Goal: Information Seeking & Learning: Compare options

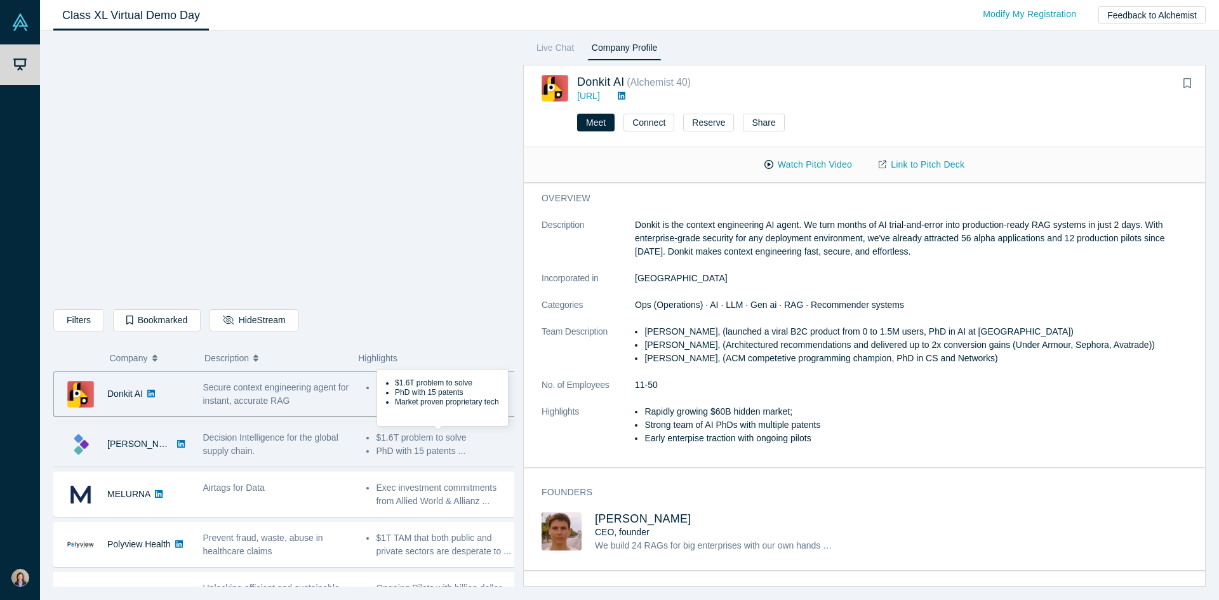
click at [413, 442] on li "$1.6T problem to solve" at bounding box center [446, 437] width 140 height 13
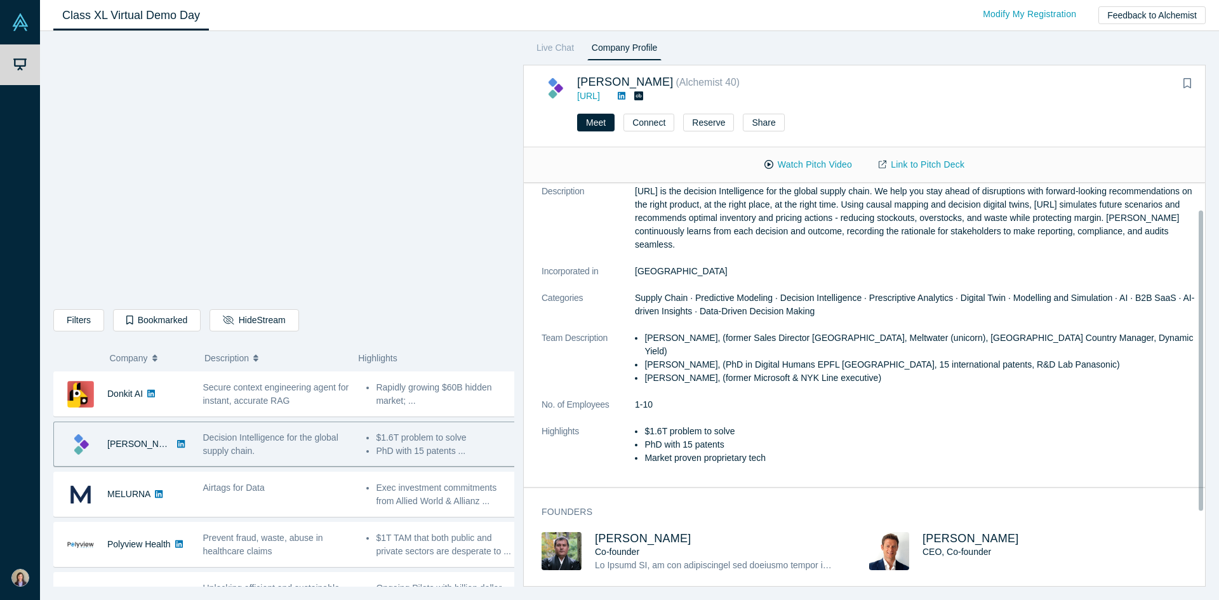
scroll to position [81, 0]
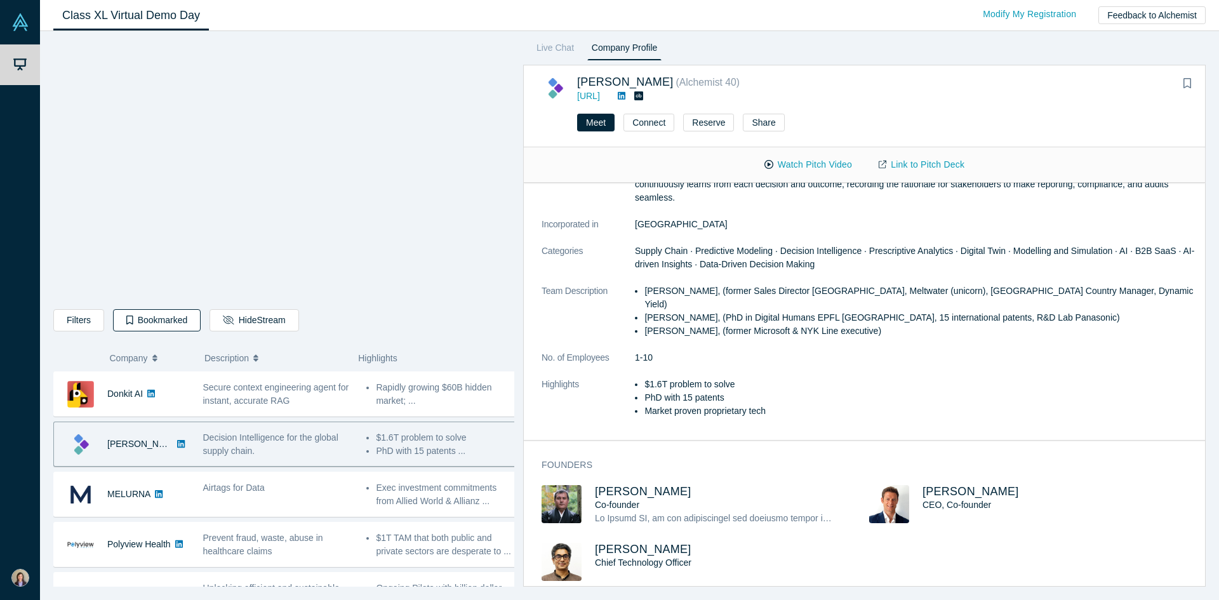
click at [126, 319] on icon "button" at bounding box center [129, 319] width 7 height 9
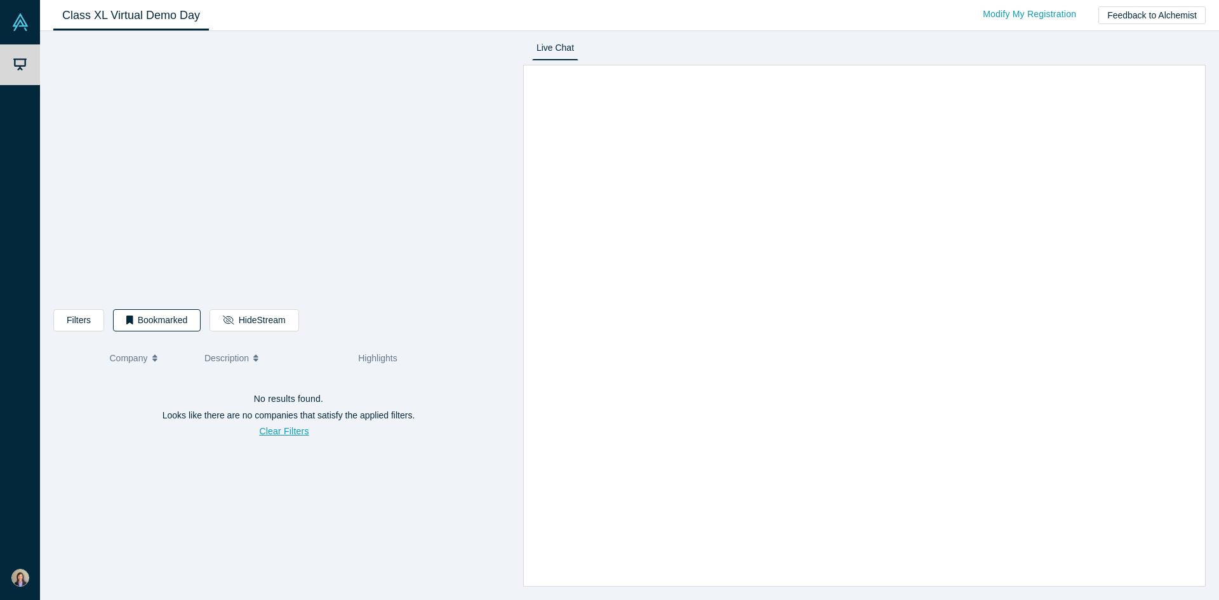
click at [129, 322] on icon "button" at bounding box center [129, 319] width 7 height 9
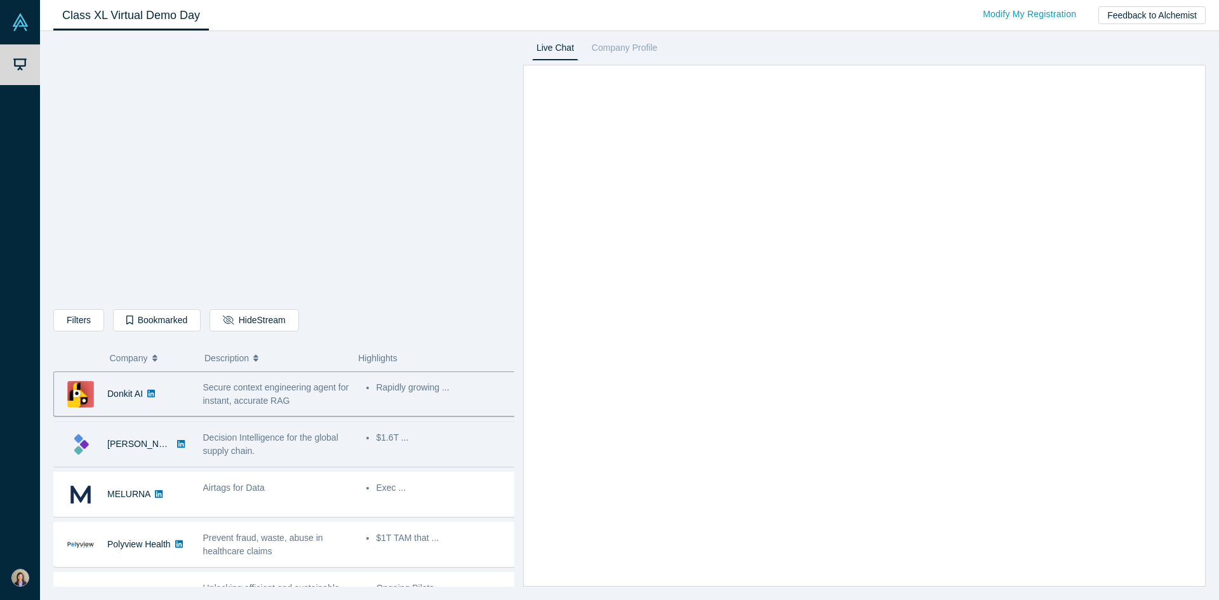
click at [414, 439] on li "$1.6T ..." at bounding box center [446, 437] width 140 height 13
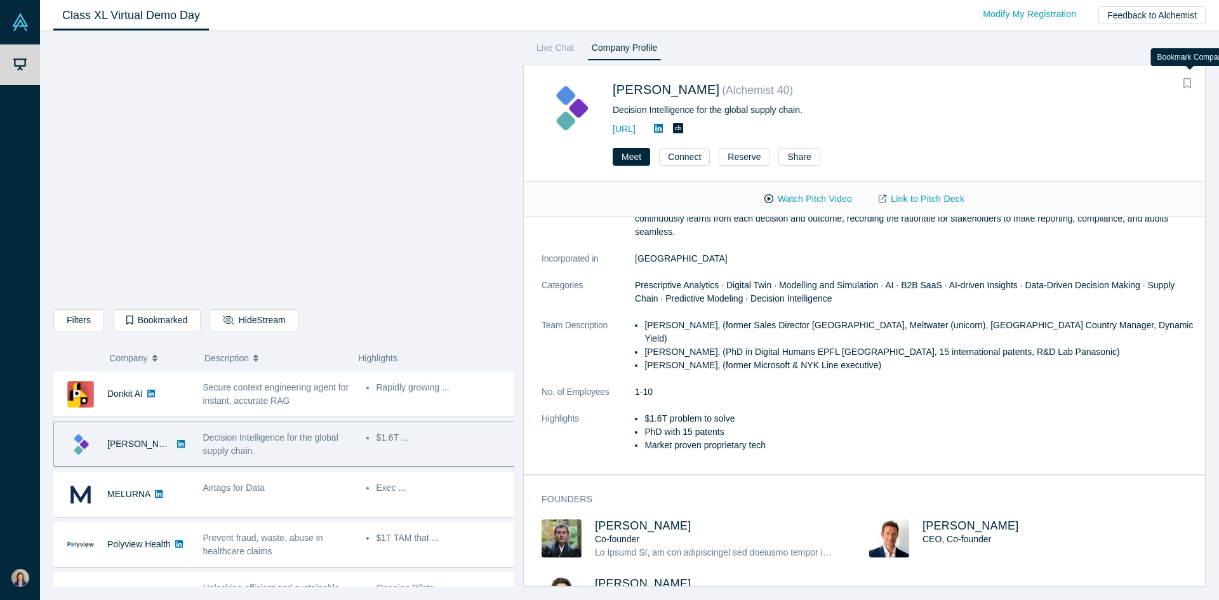
click at [1189, 85] on icon "Bookmark" at bounding box center [1187, 83] width 8 height 10
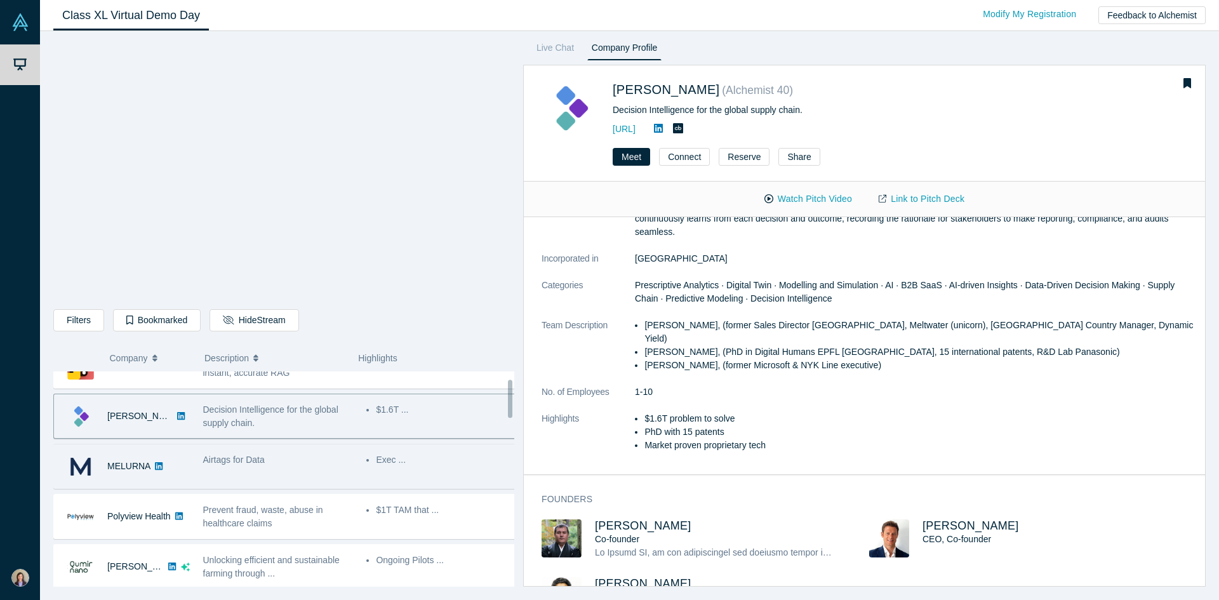
scroll to position [42, 0]
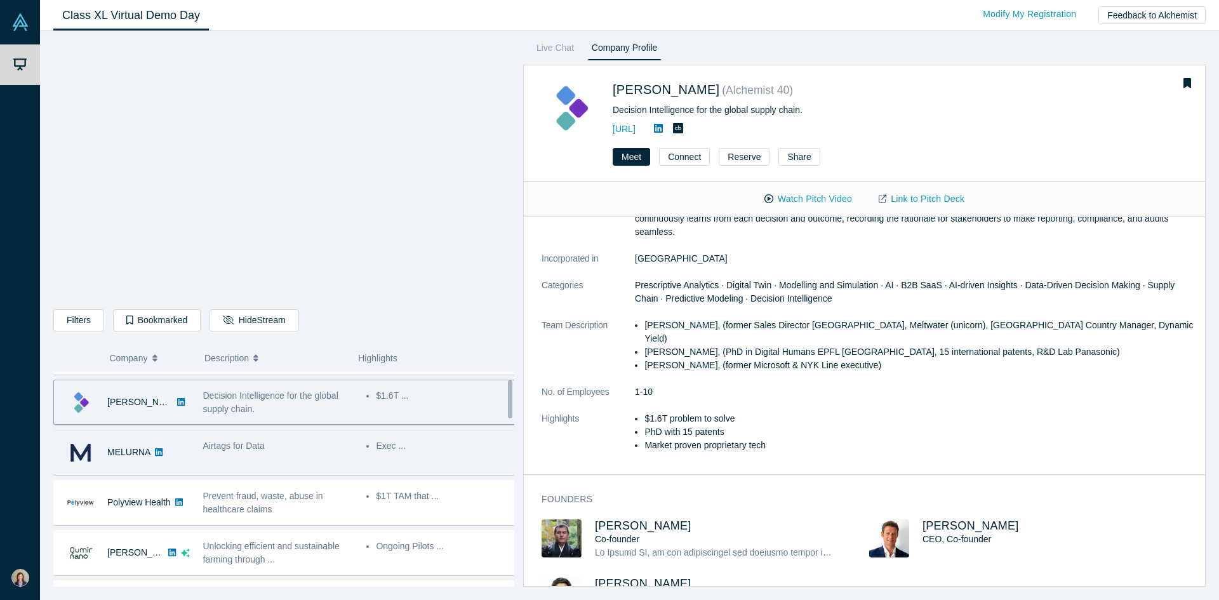
click at [301, 450] on div "Airtags for Data" at bounding box center [278, 445] width 150 height 13
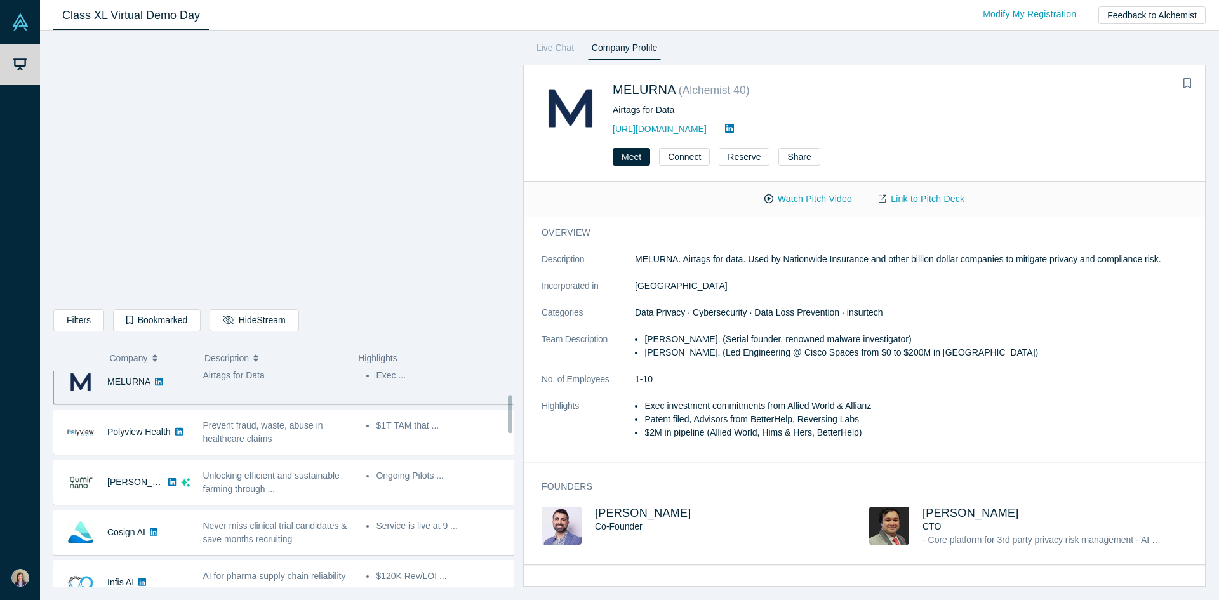
scroll to position [127, 0]
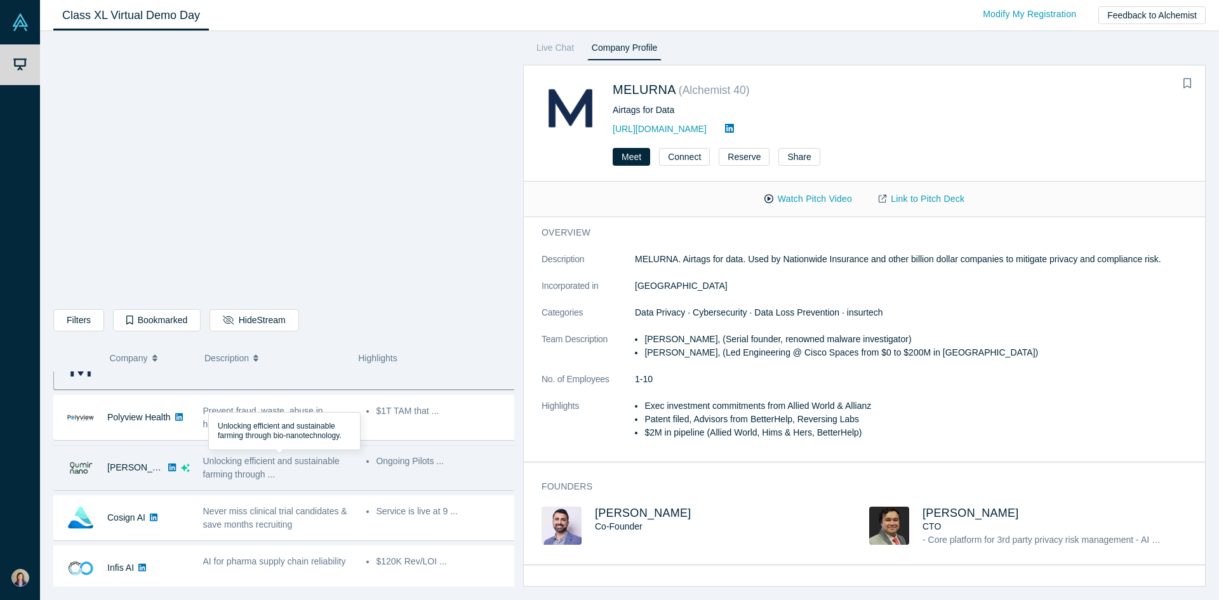
click at [286, 472] on div "Unlocking efficient and sustainable farming through ..." at bounding box center [278, 467] width 150 height 27
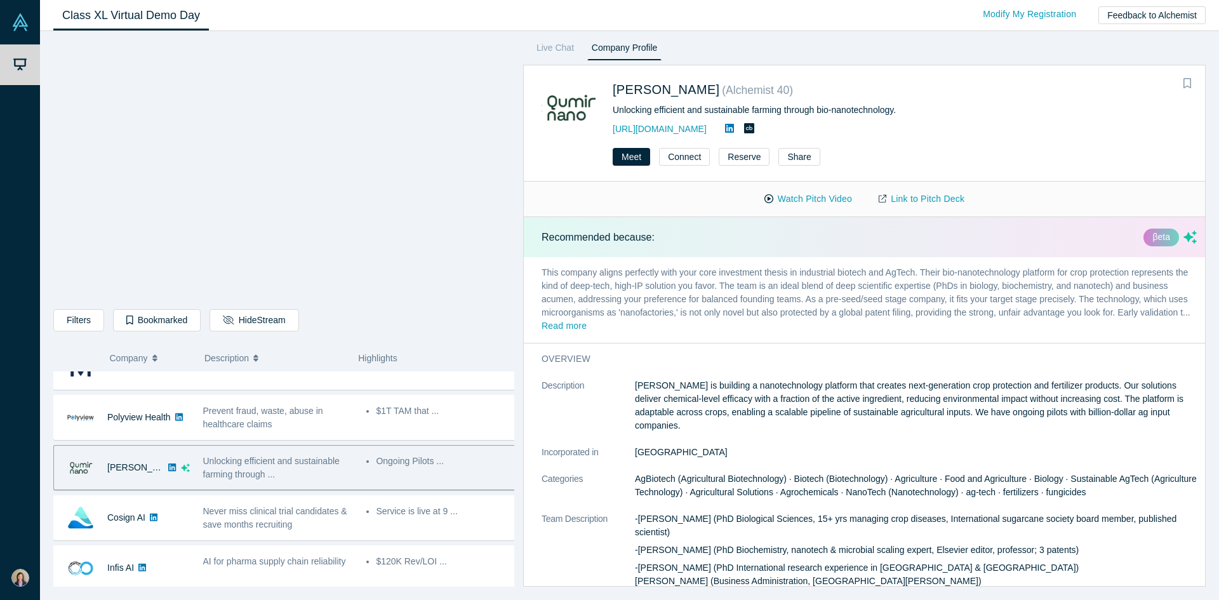
click at [1189, 88] on icon "Bookmark" at bounding box center [1187, 83] width 8 height 10
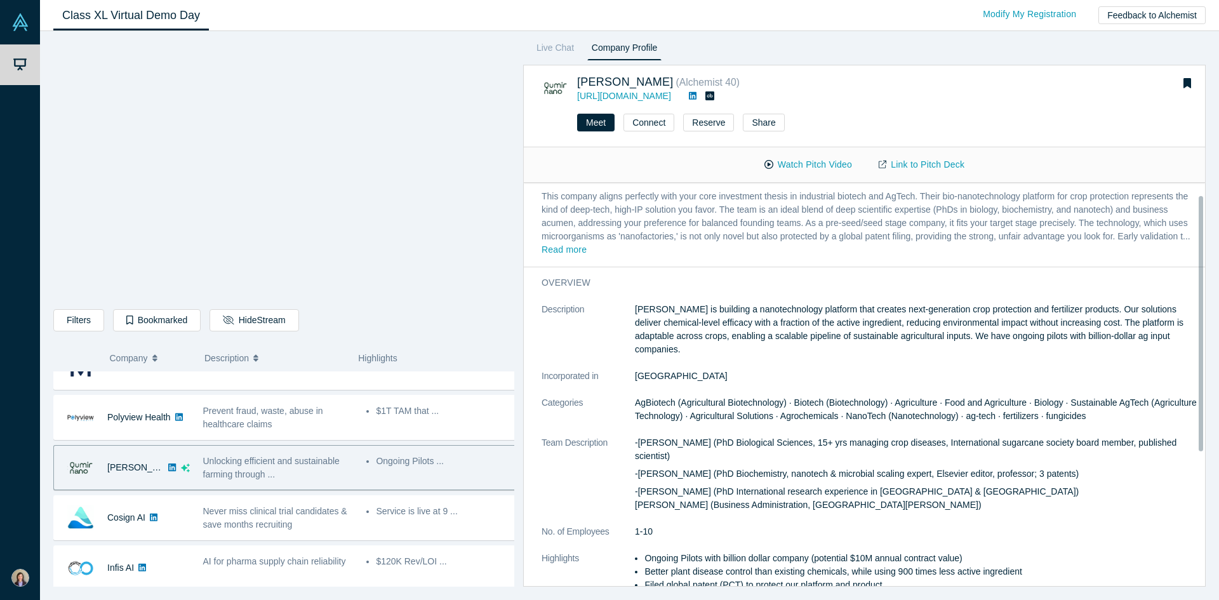
scroll to position [0, 0]
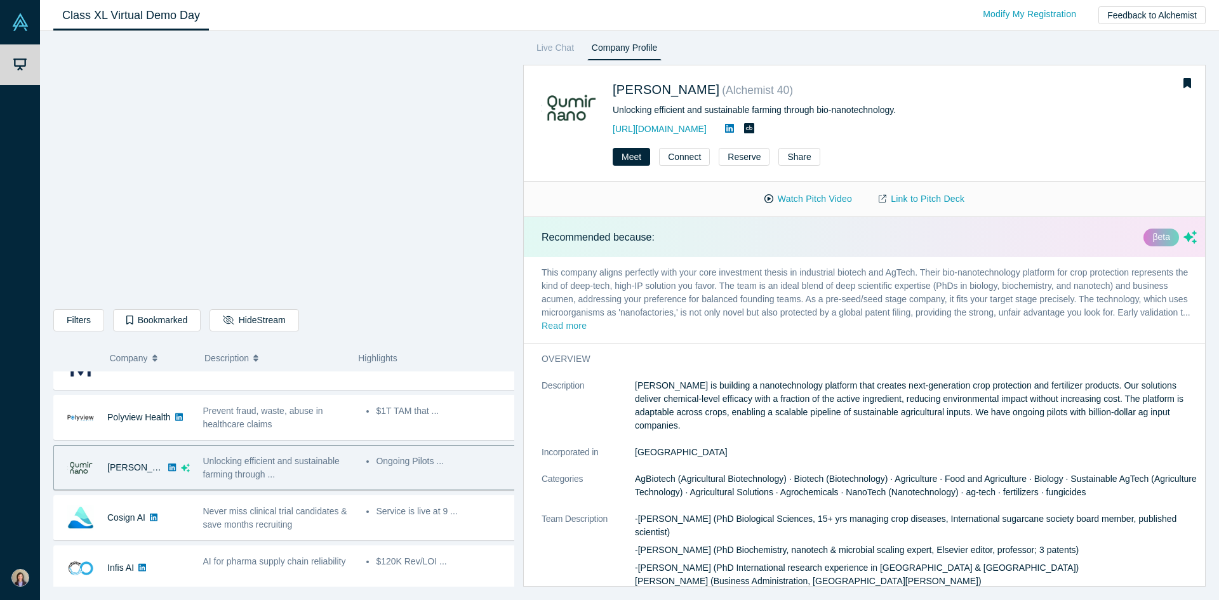
click at [586, 324] on button "Read more" at bounding box center [563, 326] width 45 height 15
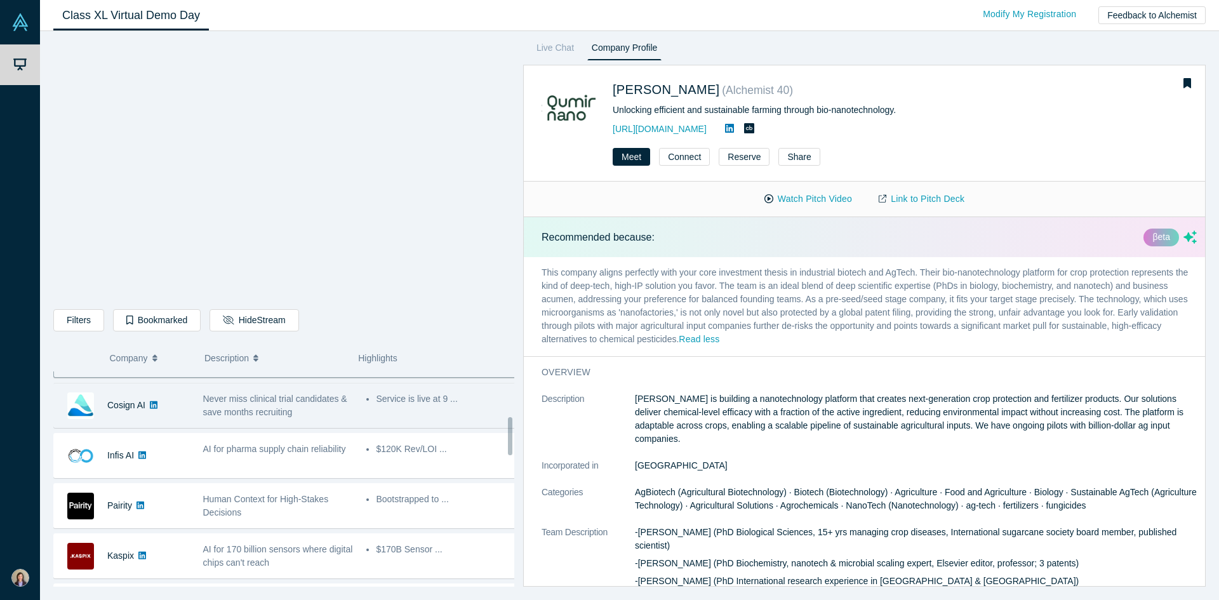
scroll to position [254, 0]
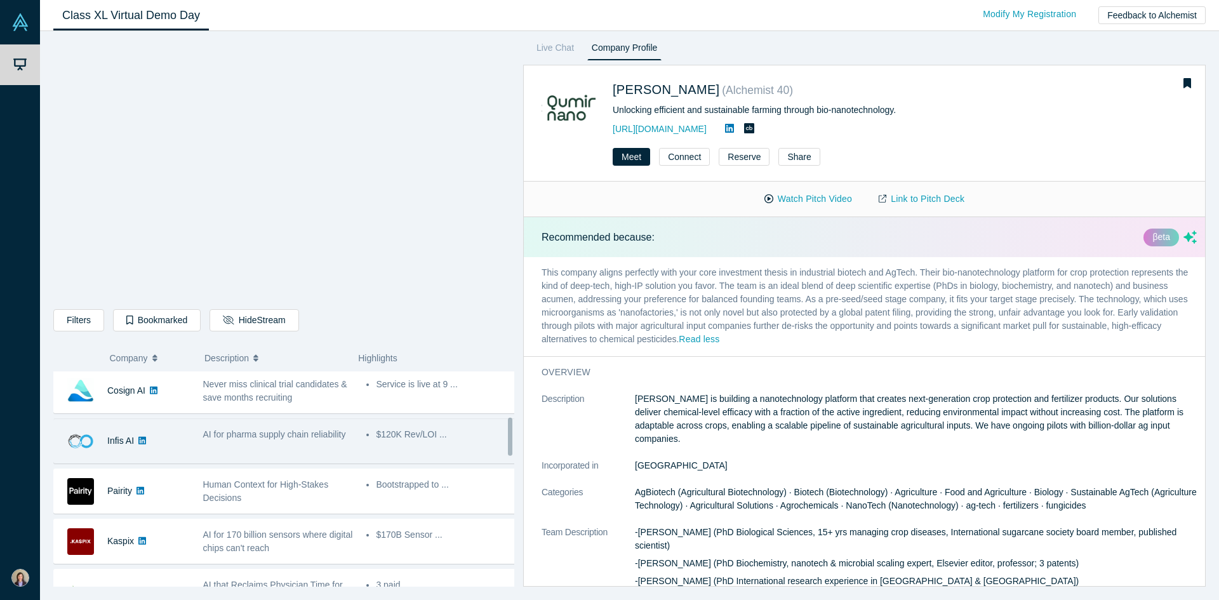
click at [315, 451] on div "AI for pharma supply chain reliability" at bounding box center [278, 441] width 164 height 40
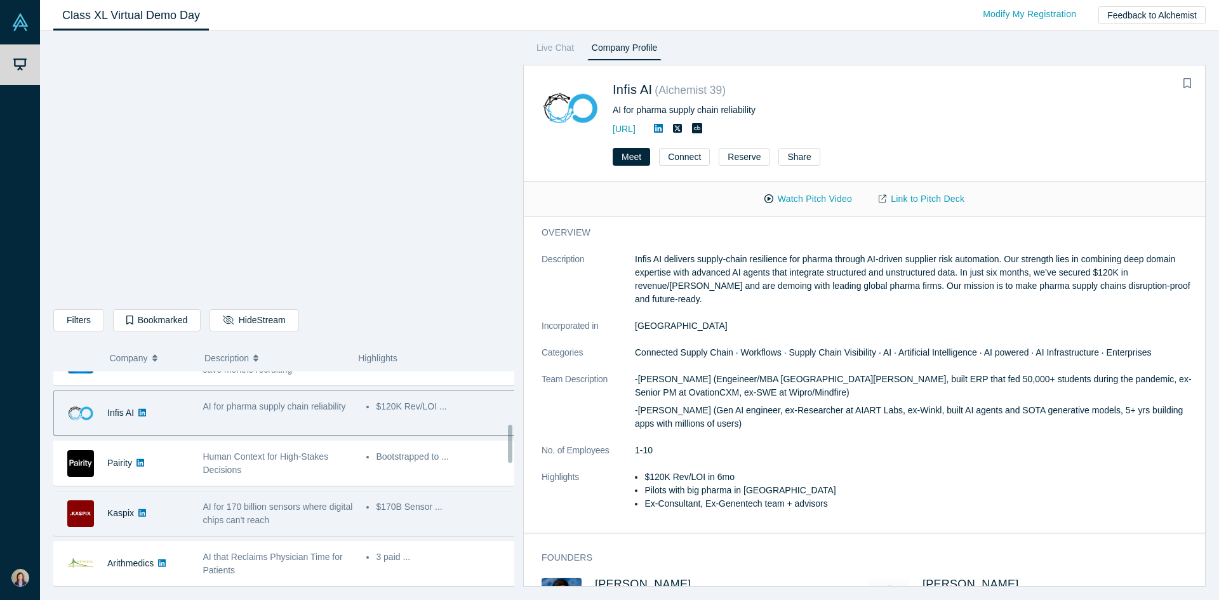
scroll to position [296, 0]
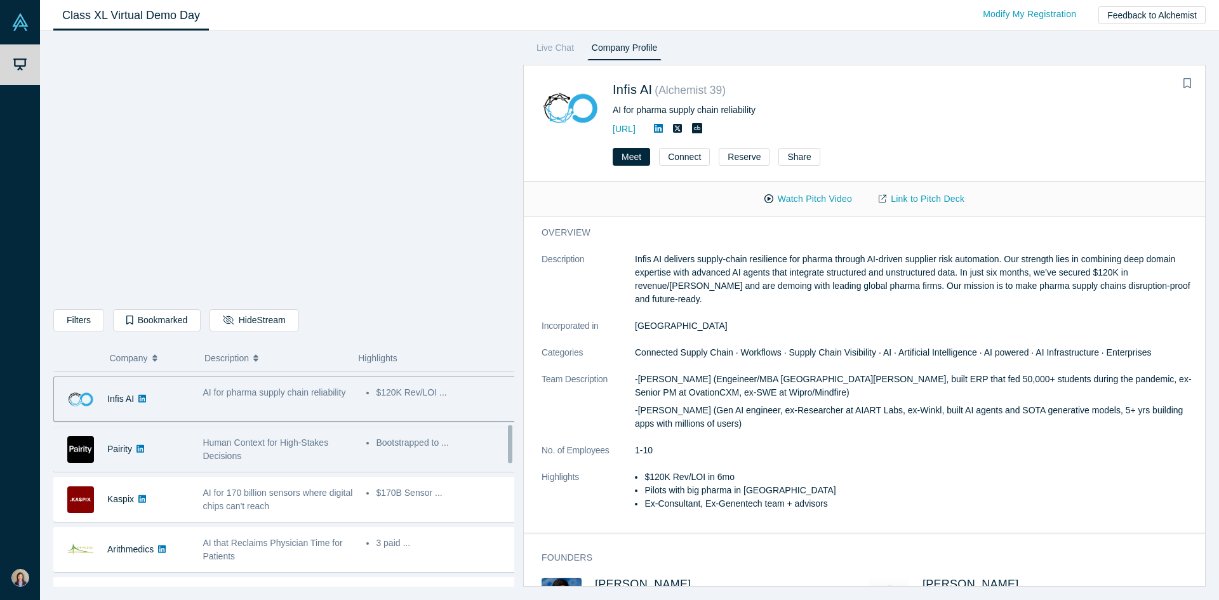
click at [305, 446] on span "Human Context for High-Stakes Decisions" at bounding box center [266, 448] width 126 height 23
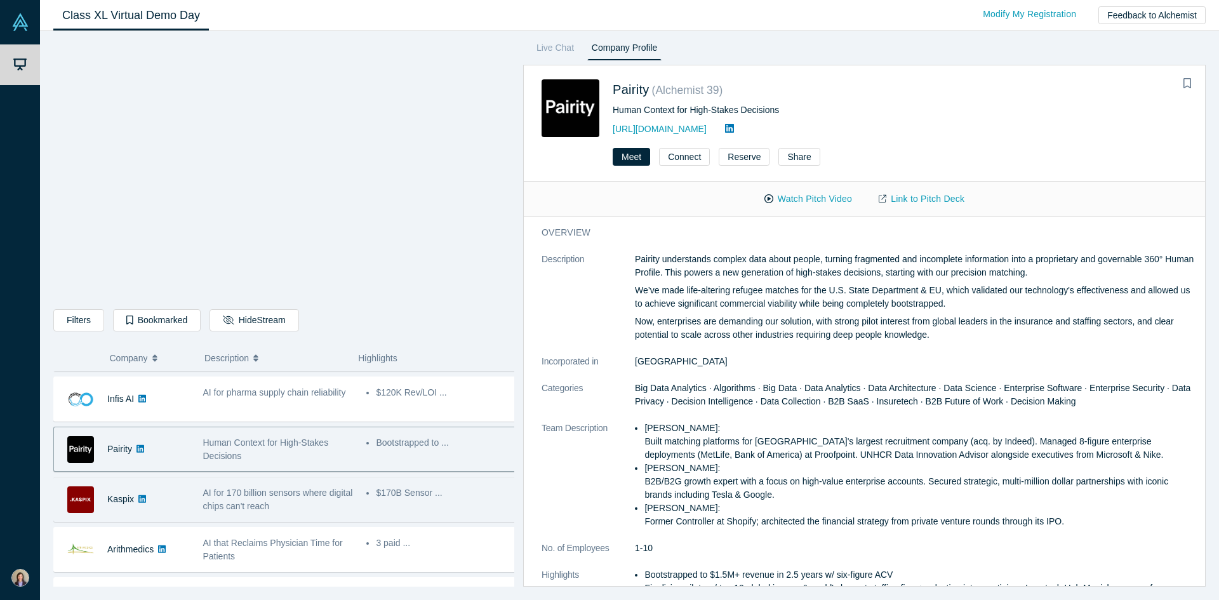
click at [301, 487] on span "AI for 170 billion sensors where digital chips can't reach" at bounding box center [278, 498] width 150 height 23
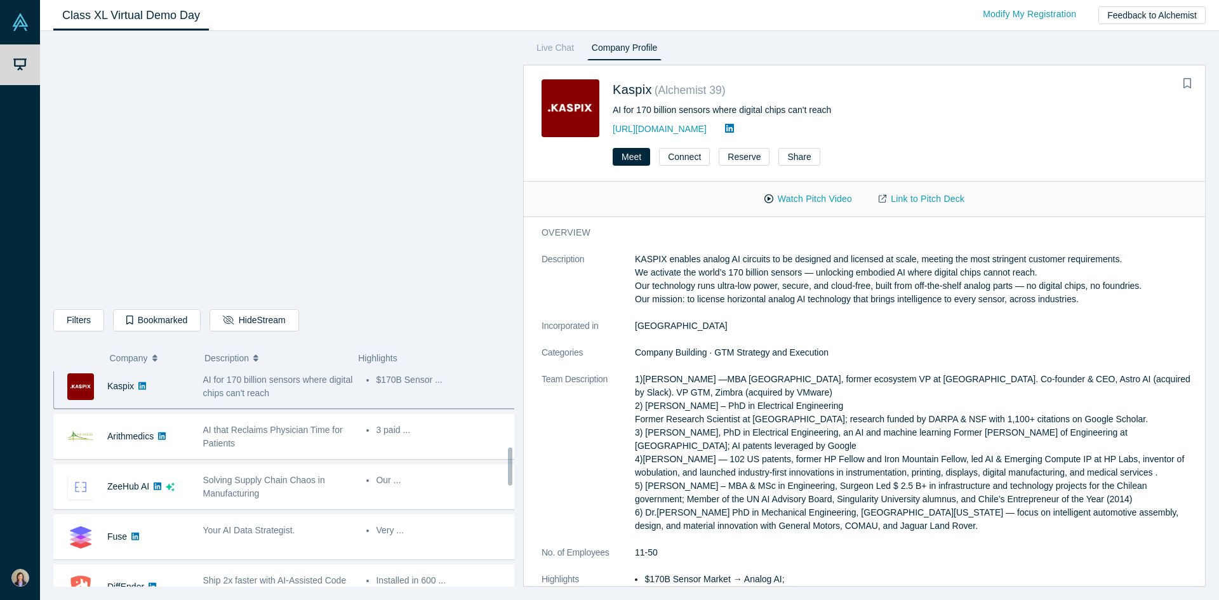
scroll to position [423, 0]
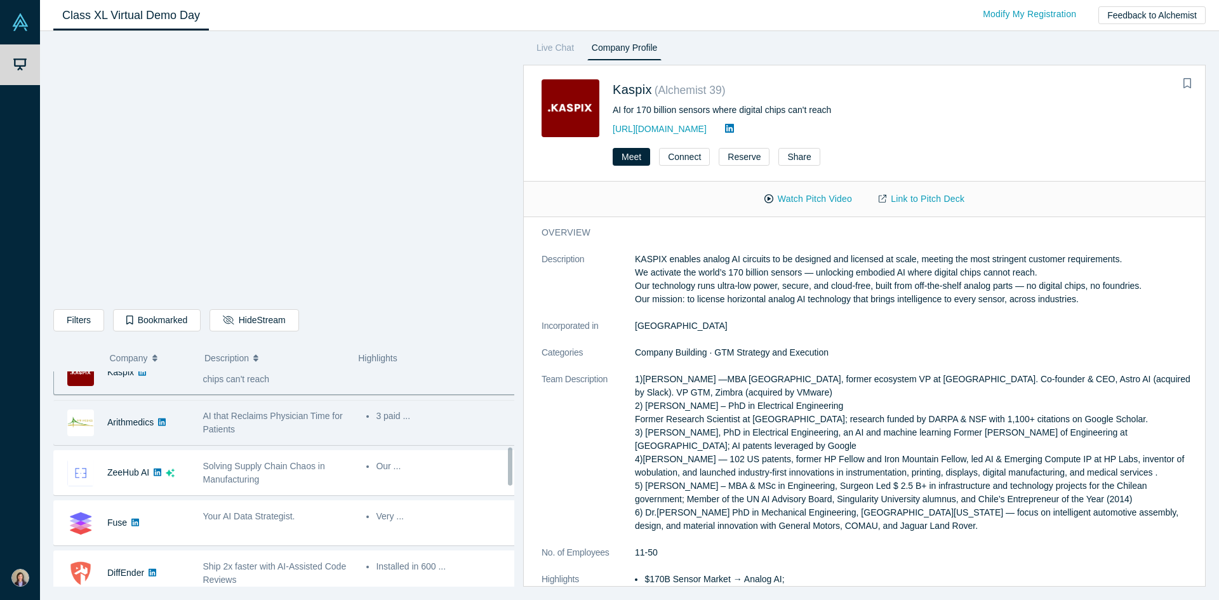
click at [286, 421] on div "AI that Reclaims Physician Time for Patients" at bounding box center [278, 422] width 150 height 27
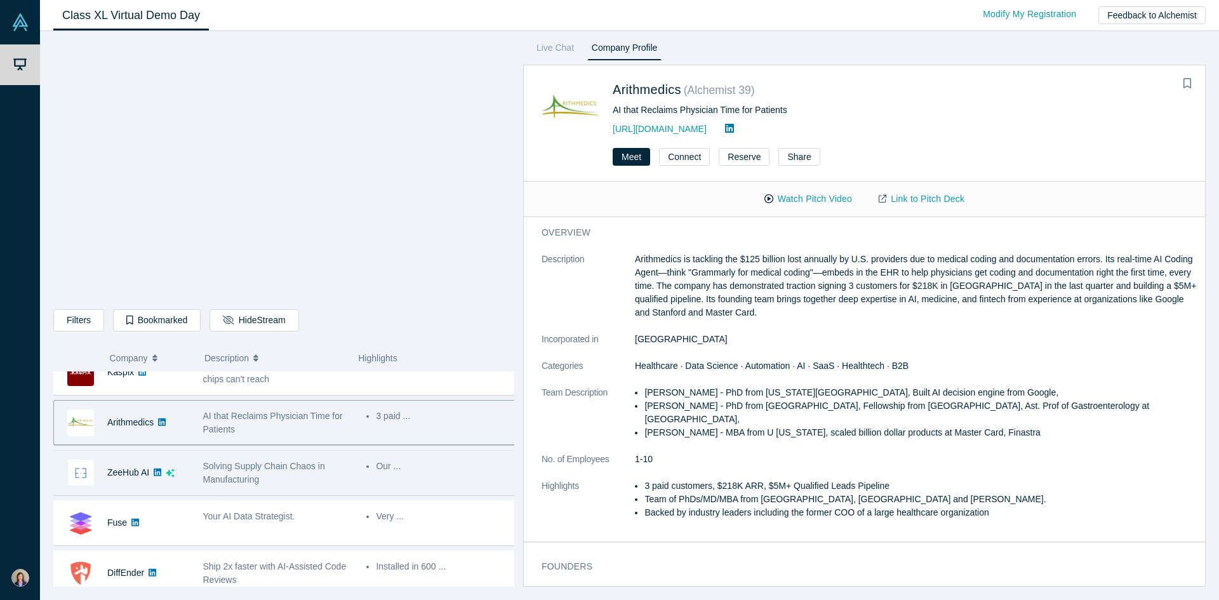
click at [274, 460] on div "Solving Supply Chain Chaos in Manufacturing" at bounding box center [278, 473] width 150 height 27
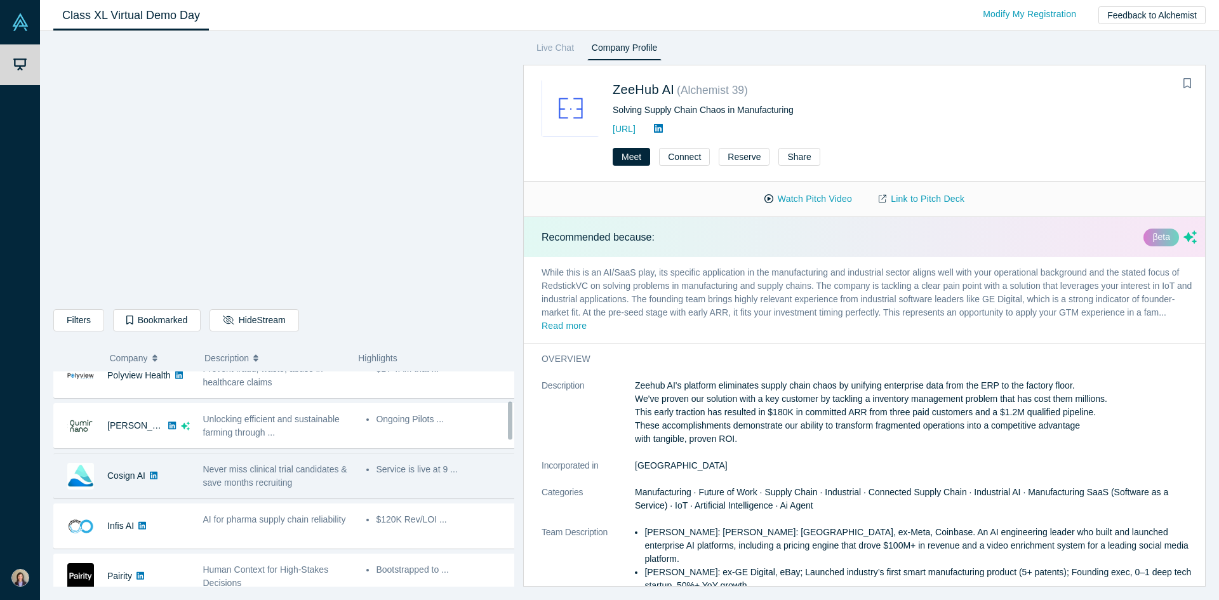
scroll to position [127, 0]
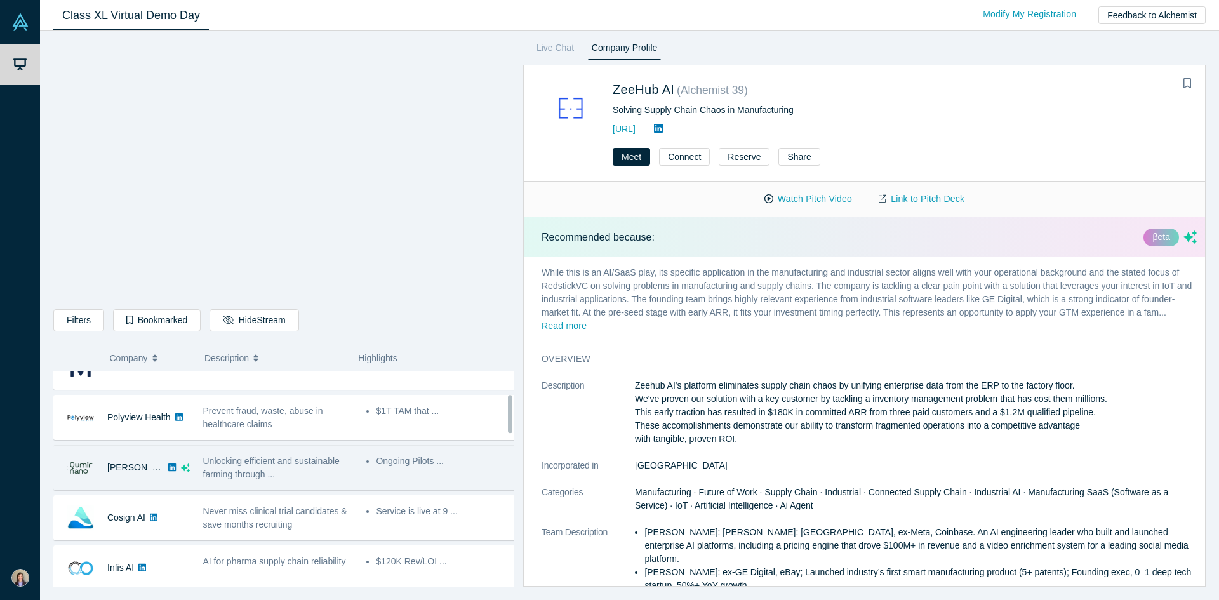
click at [225, 466] on span "Unlocking efficient and sustainable farming through ..." at bounding box center [271, 467] width 136 height 23
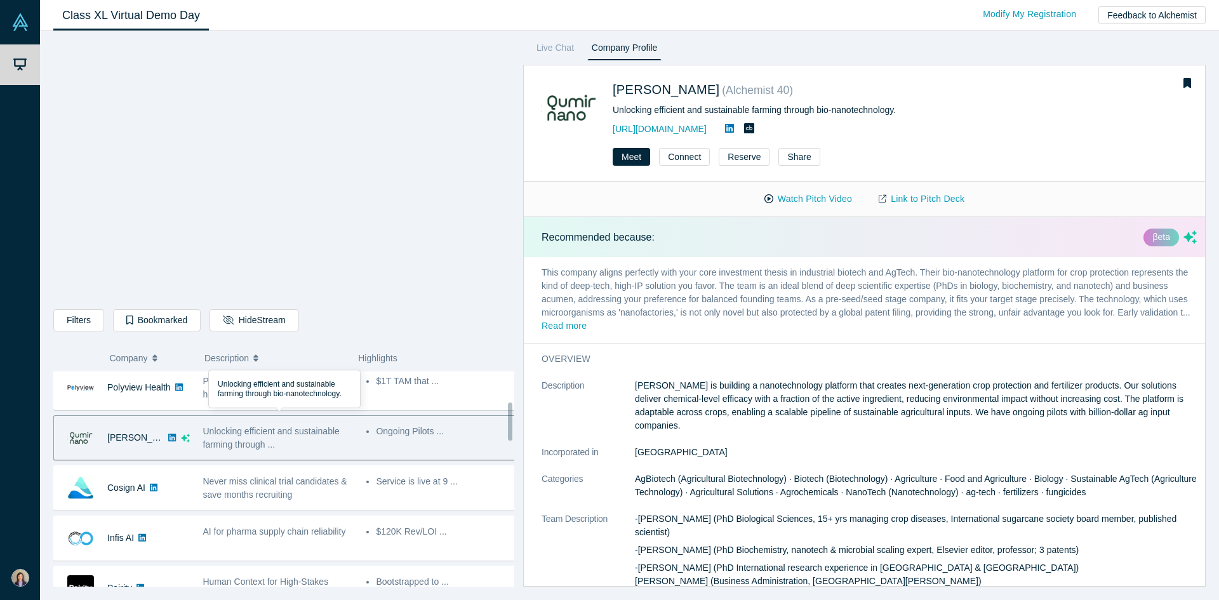
scroll to position [169, 0]
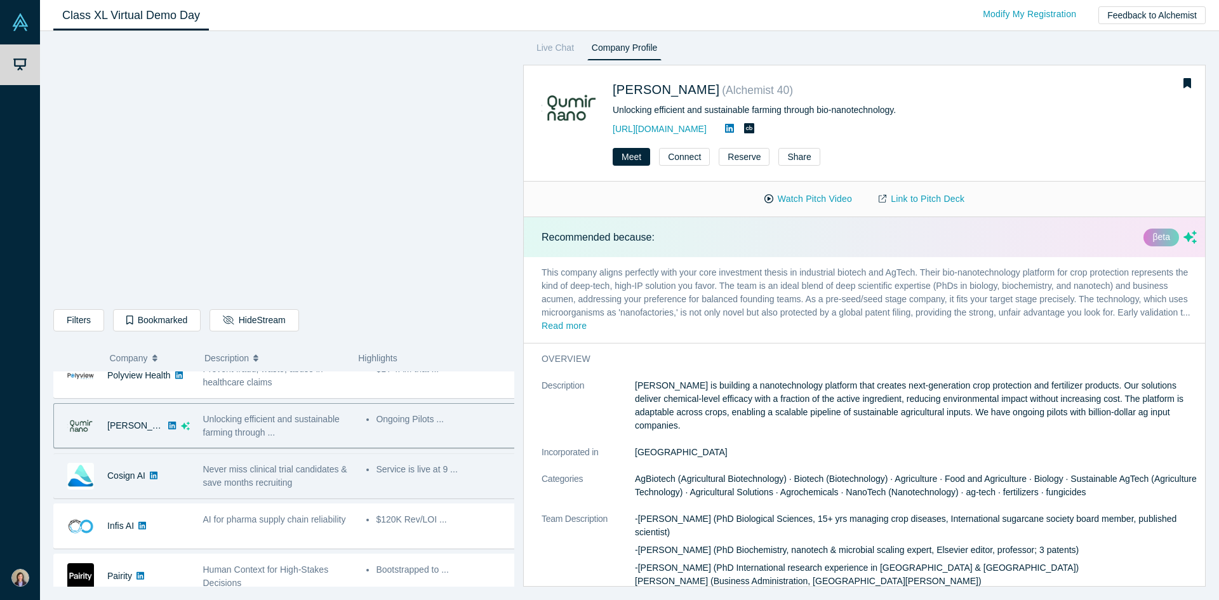
click at [232, 475] on div "Never miss clinical trial candidates & save months recruiting" at bounding box center [278, 476] width 150 height 27
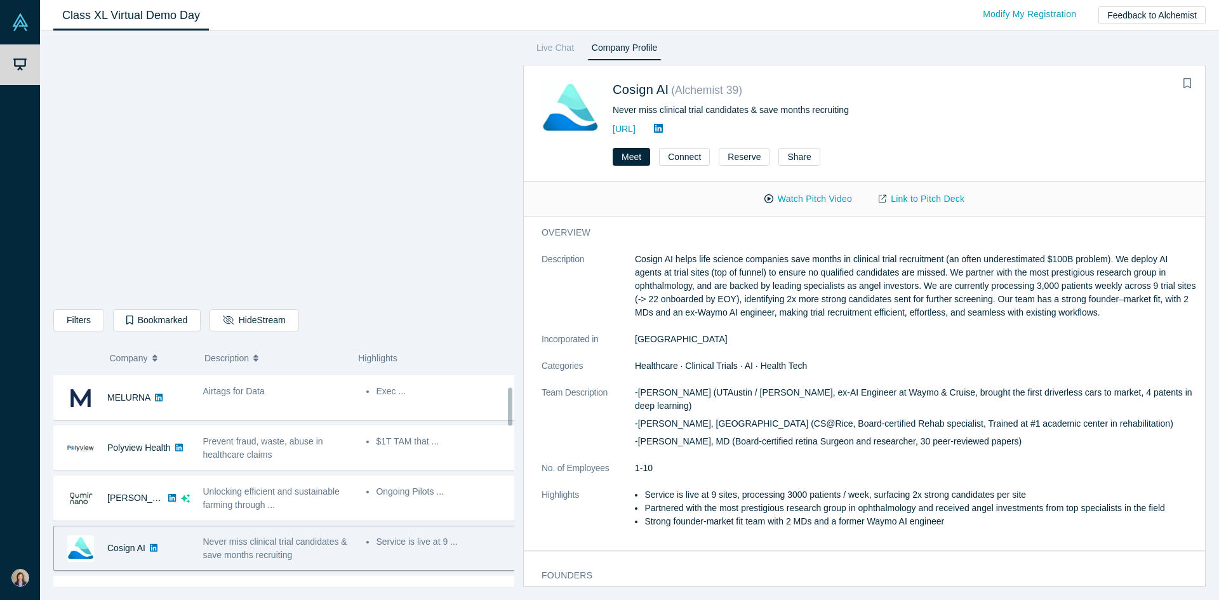
scroll to position [84, 0]
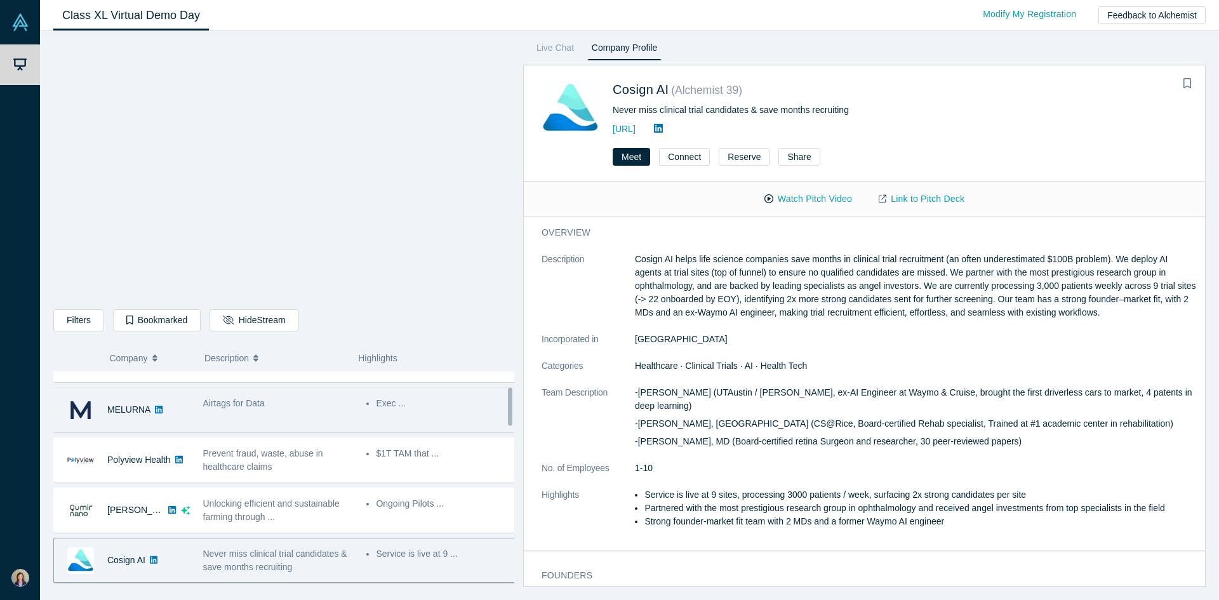
click at [255, 421] on div "Airtags for Data" at bounding box center [278, 410] width 164 height 40
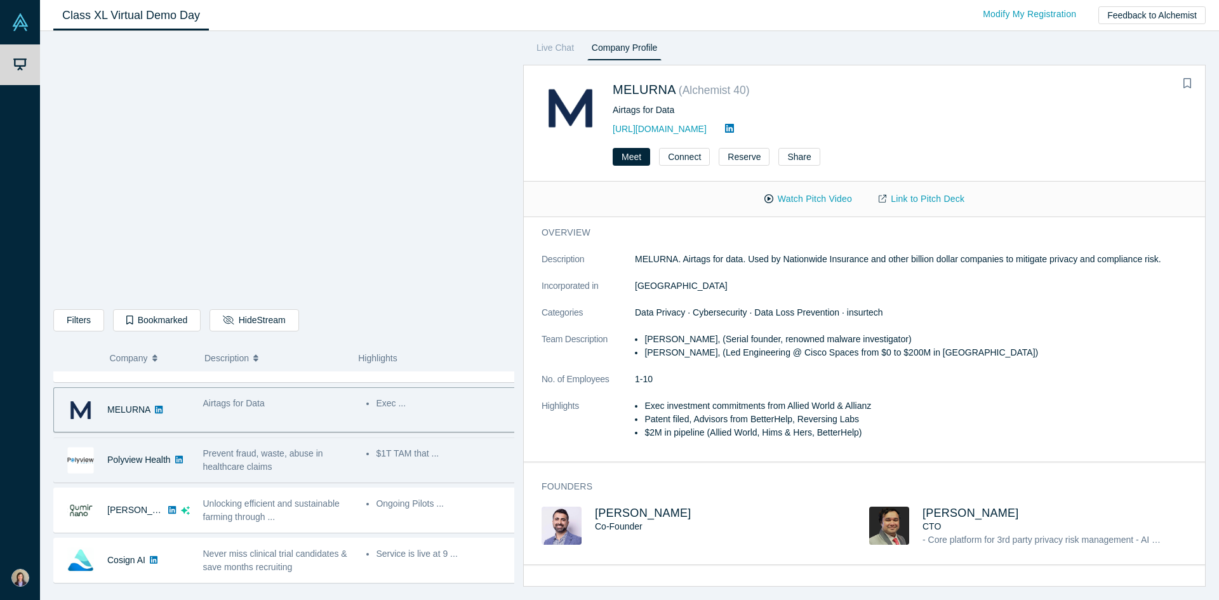
click at [250, 475] on div "Prevent fraud, waste, abuse in healthcare claims" at bounding box center [278, 460] width 164 height 40
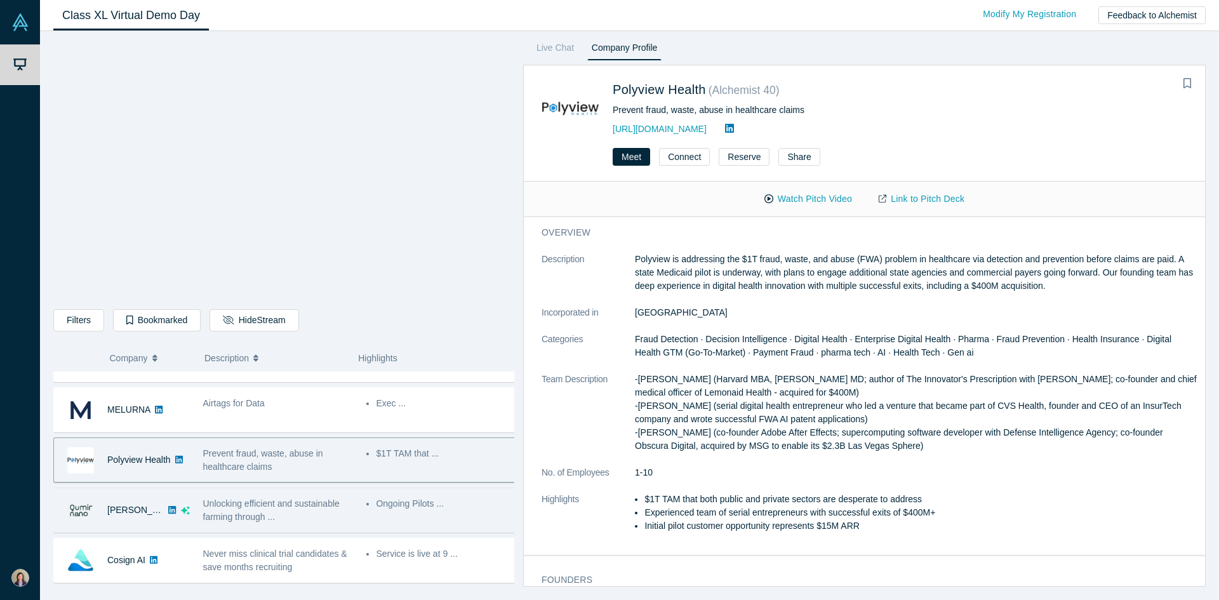
click at [244, 514] on span "Unlocking efficient and sustainable farming through ..." at bounding box center [271, 509] width 136 height 23
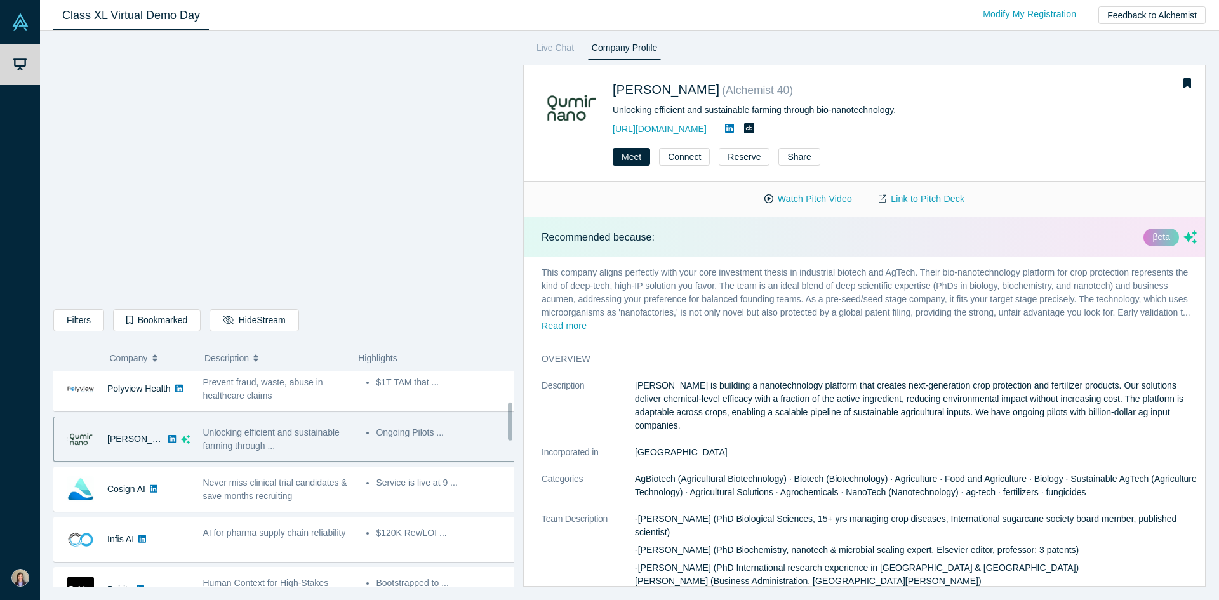
scroll to position [169, 0]
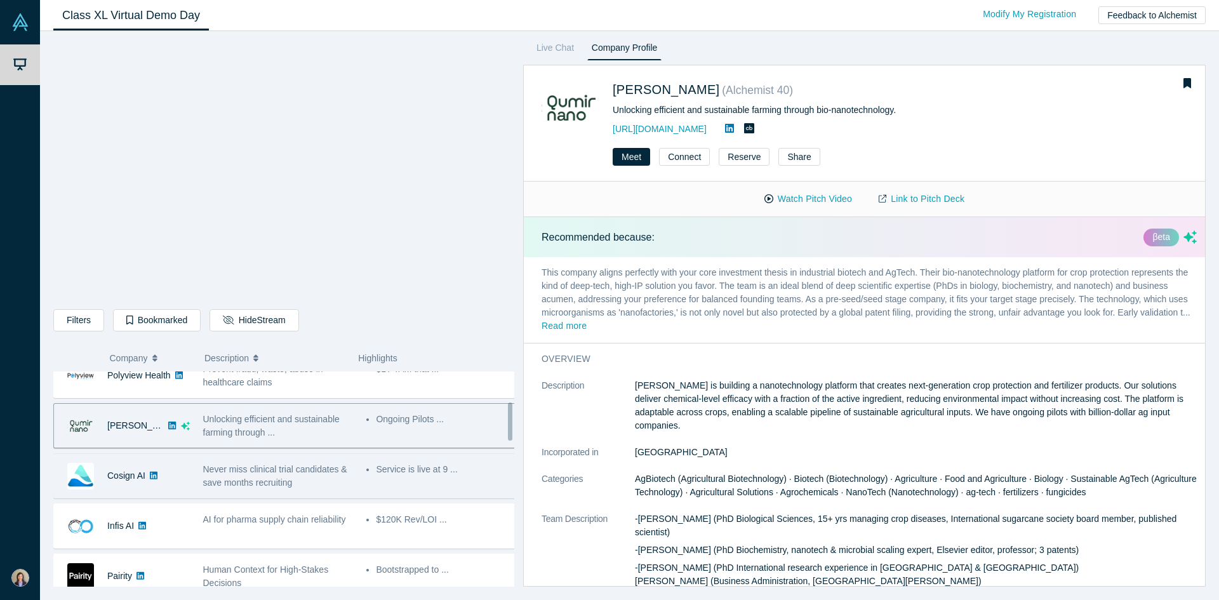
click at [253, 475] on div "Never miss clinical trial candidates & save months recruiting" at bounding box center [278, 476] width 150 height 27
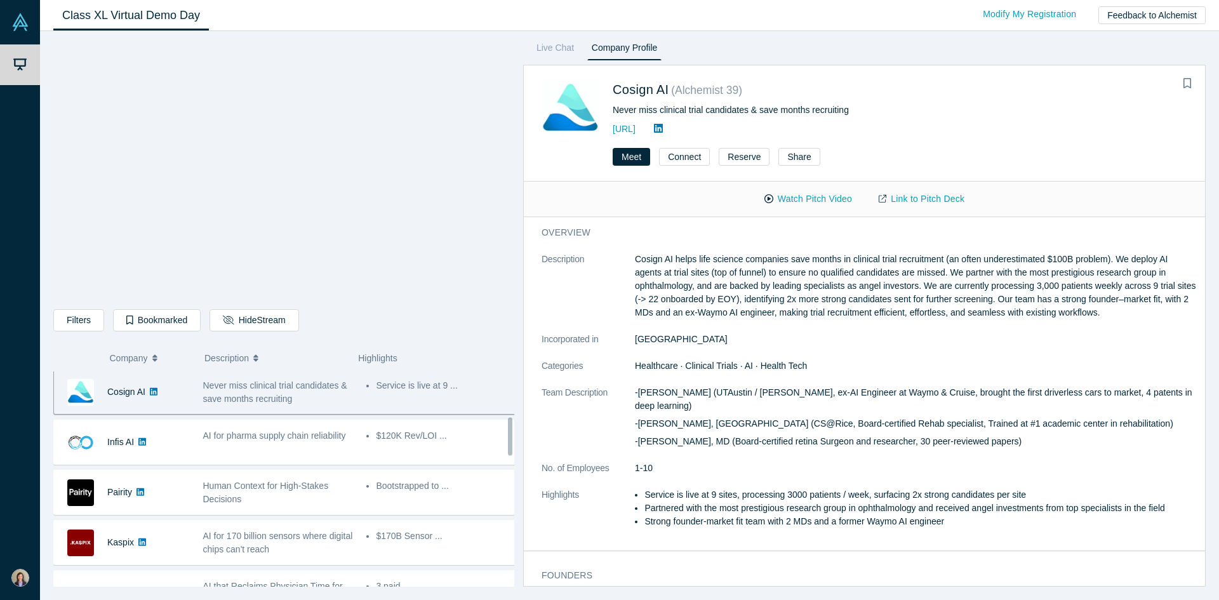
scroll to position [254, 0]
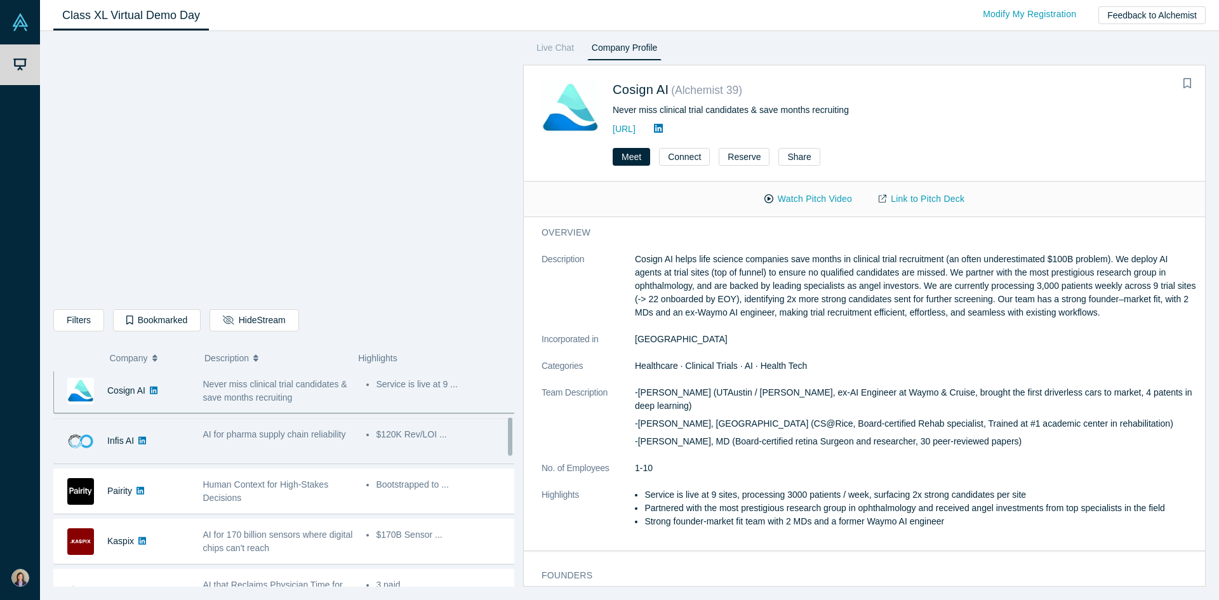
click at [253, 446] on div "AI for pharma supply chain reliability" at bounding box center [278, 441] width 164 height 40
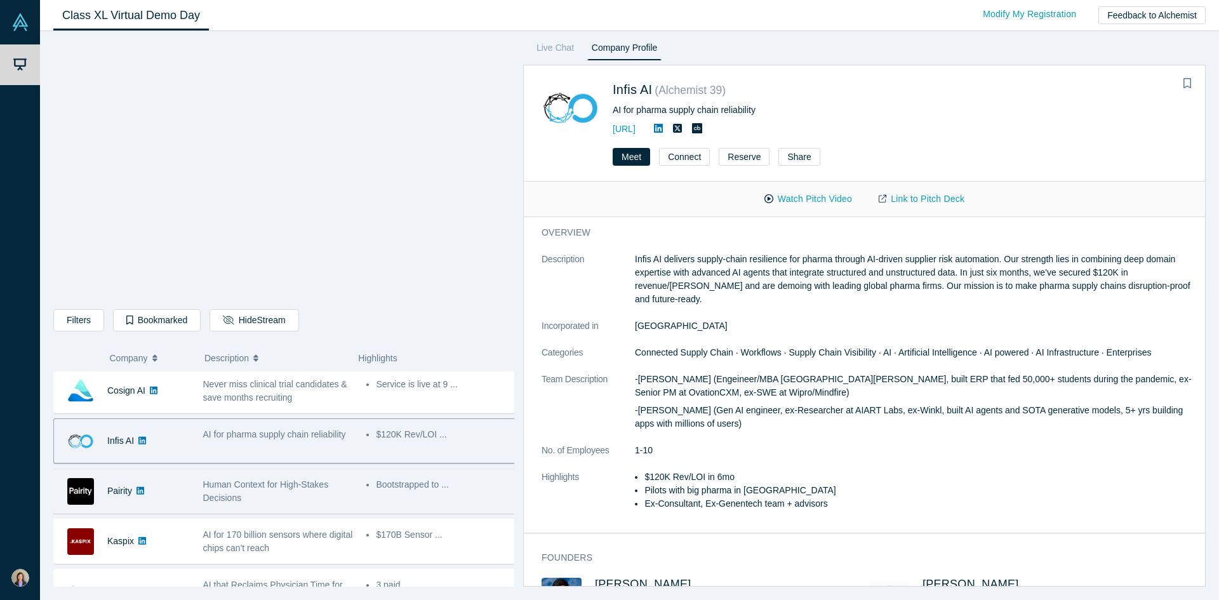
click at [250, 474] on div "Human Context for High-Stakes Decisions" at bounding box center [278, 491] width 164 height 40
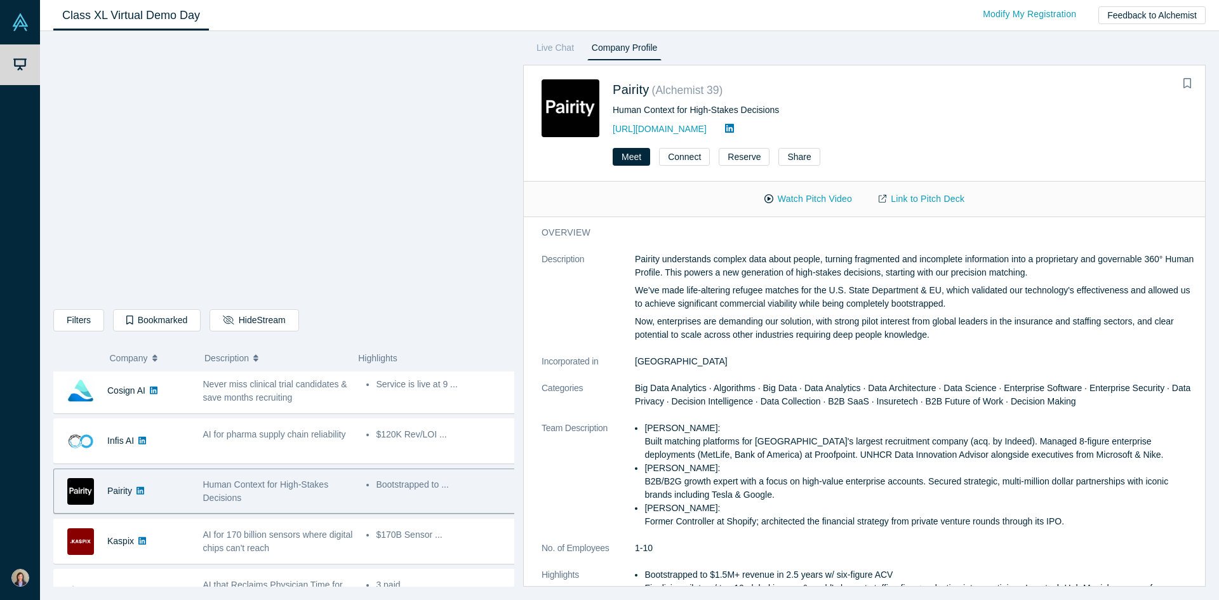
click at [247, 501] on div "Human Context for High-Stakes Decisions" at bounding box center [278, 491] width 150 height 27
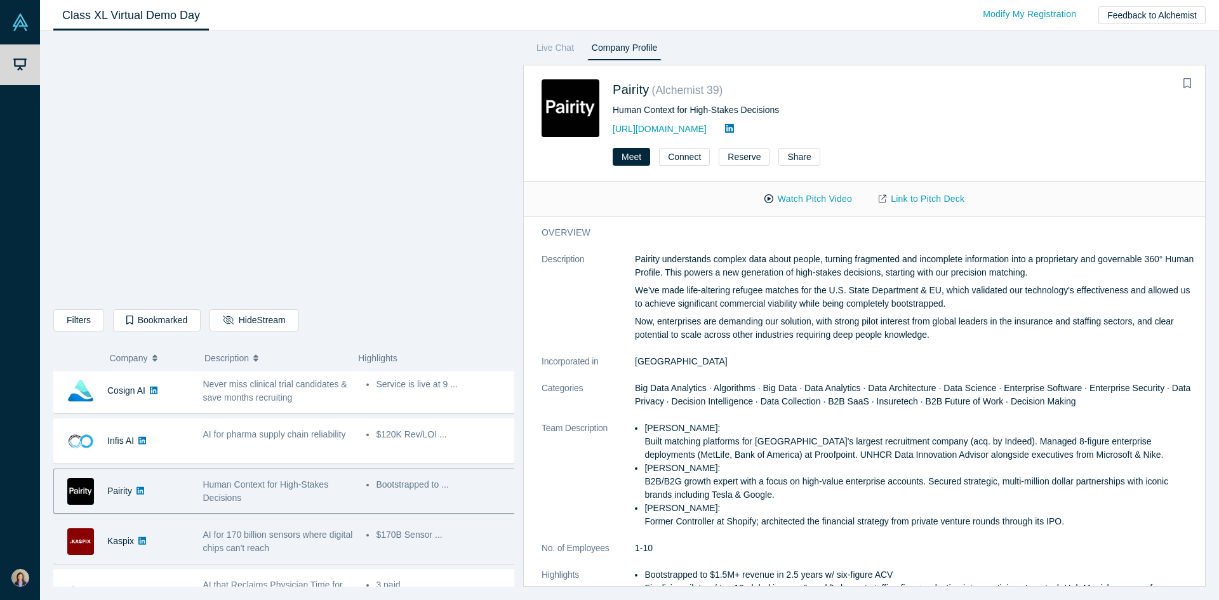
click at [247, 529] on span "AI for 170 billion sensors where digital chips can't reach" at bounding box center [278, 540] width 150 height 23
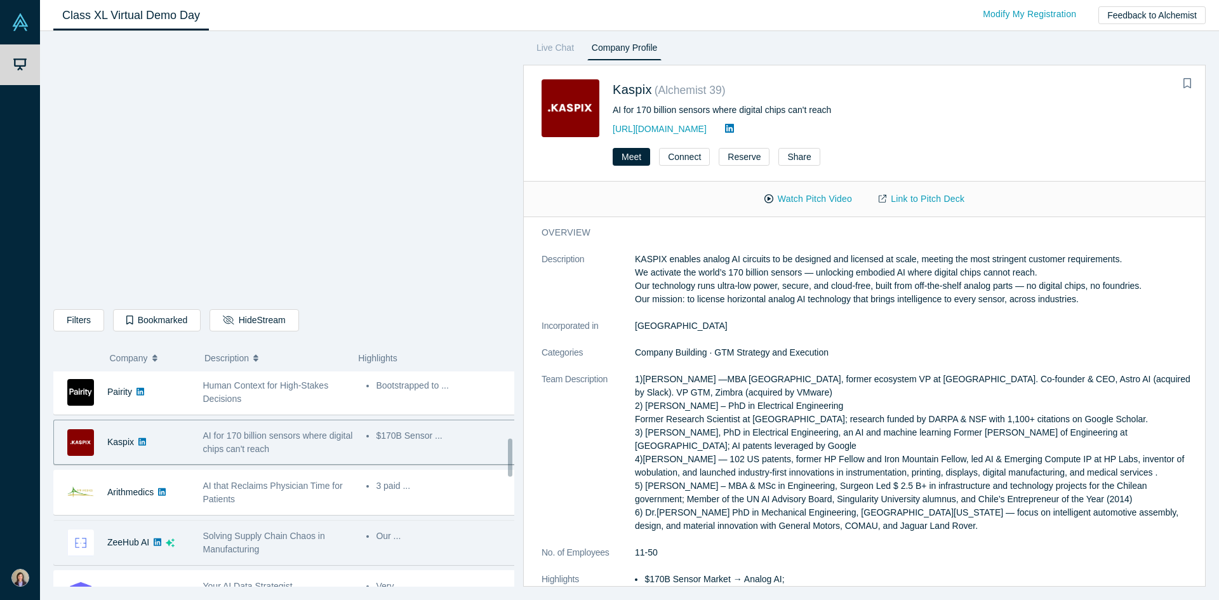
scroll to position [381, 0]
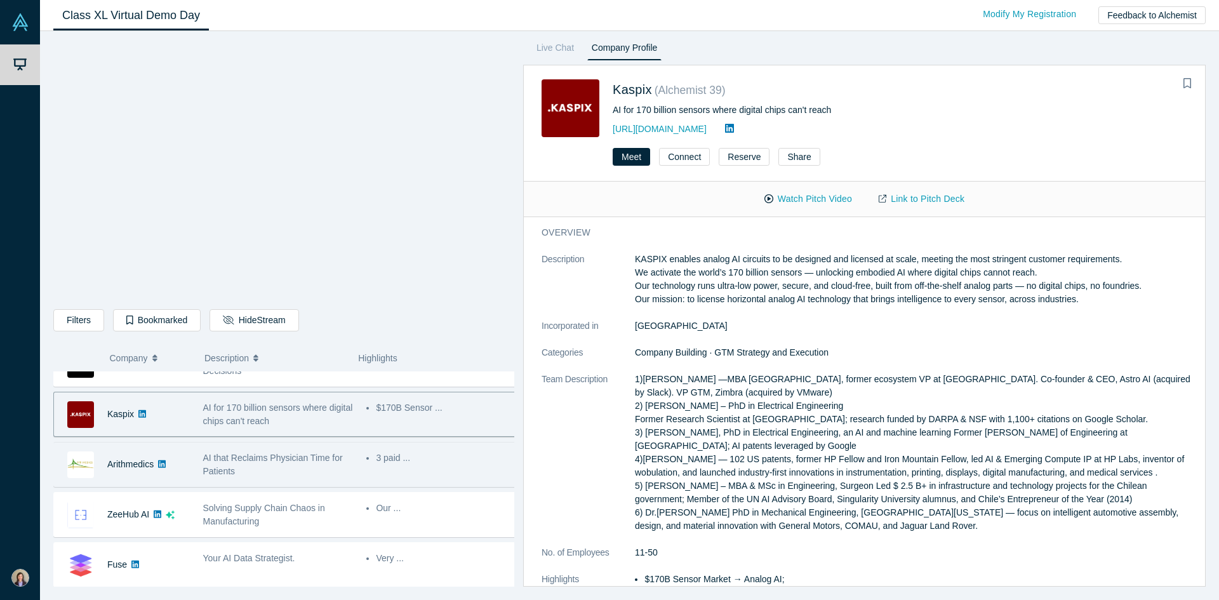
click at [291, 463] on div "AI that Reclaims Physician Time for Patients" at bounding box center [278, 464] width 150 height 27
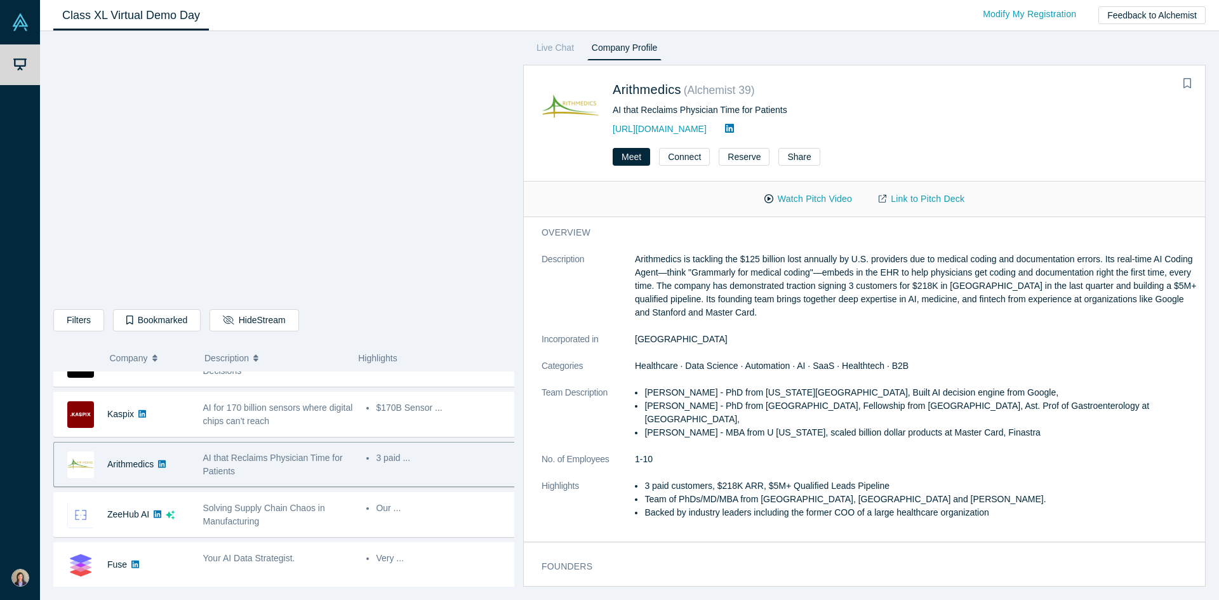
click at [219, 463] on div "AI that Reclaims Physician Time for Patients" at bounding box center [278, 464] width 150 height 27
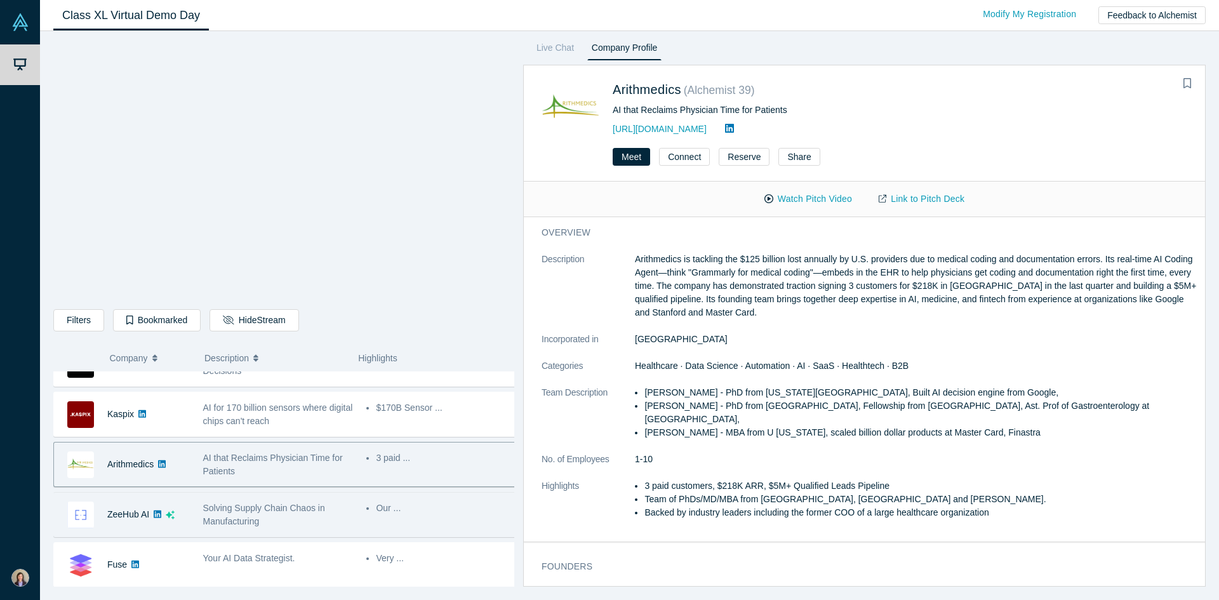
scroll to position [465, 0]
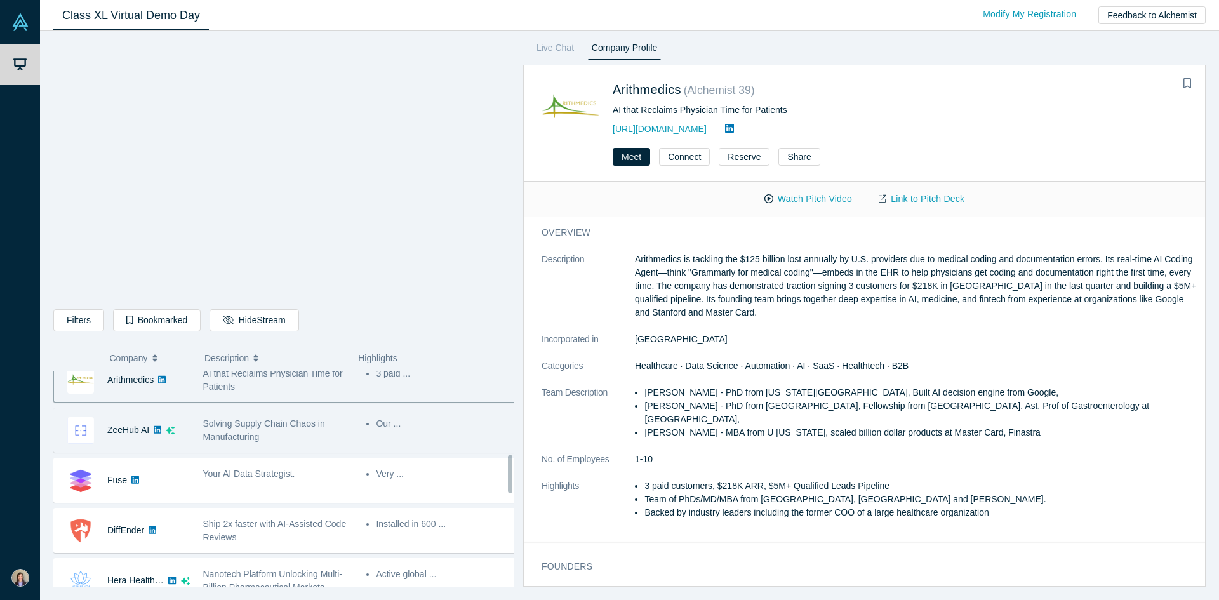
click at [263, 420] on span "Solving Supply Chain Chaos in Manufacturing" at bounding box center [264, 429] width 122 height 23
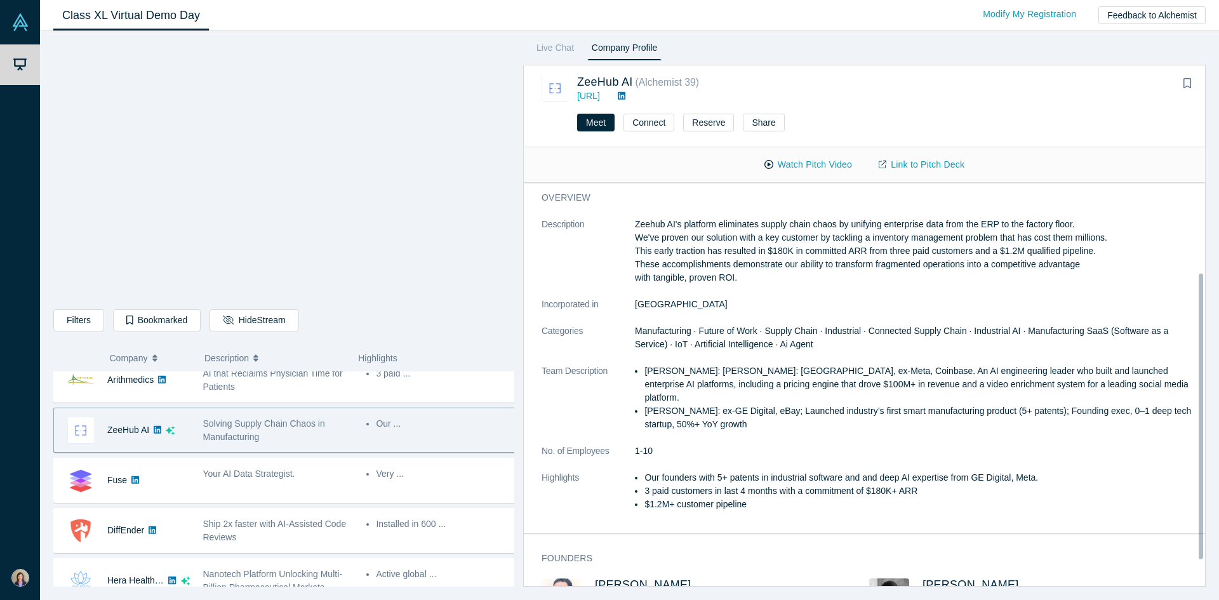
scroll to position [0, 0]
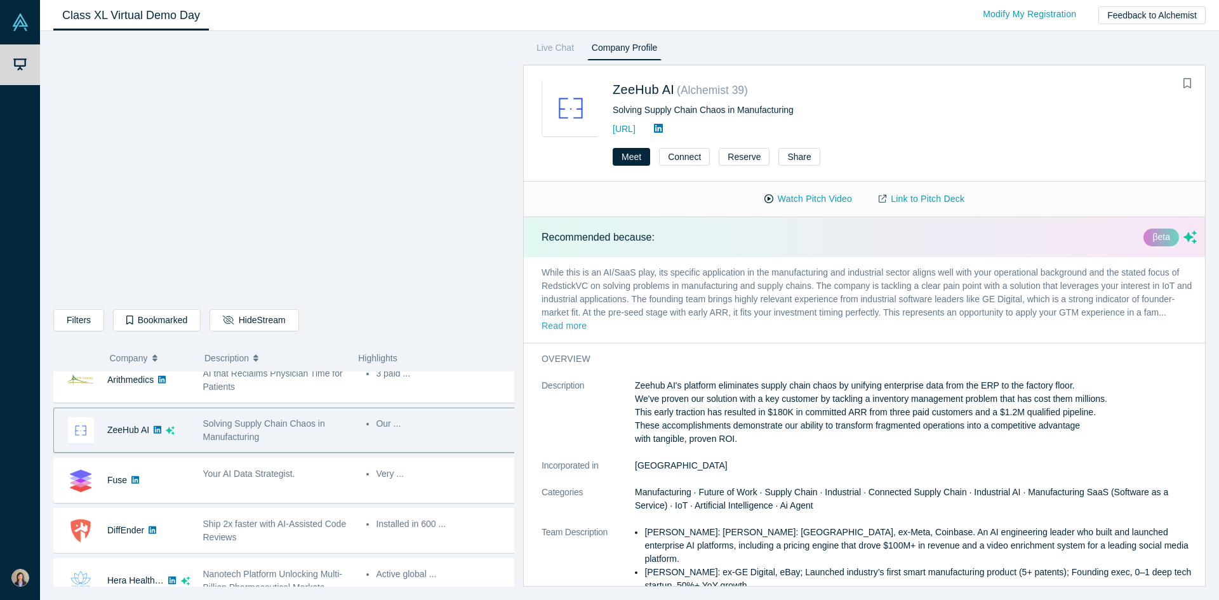
click at [586, 324] on button "Read more" at bounding box center [563, 326] width 45 height 15
click at [1189, 78] on button "Bookmark" at bounding box center [1187, 84] width 18 height 18
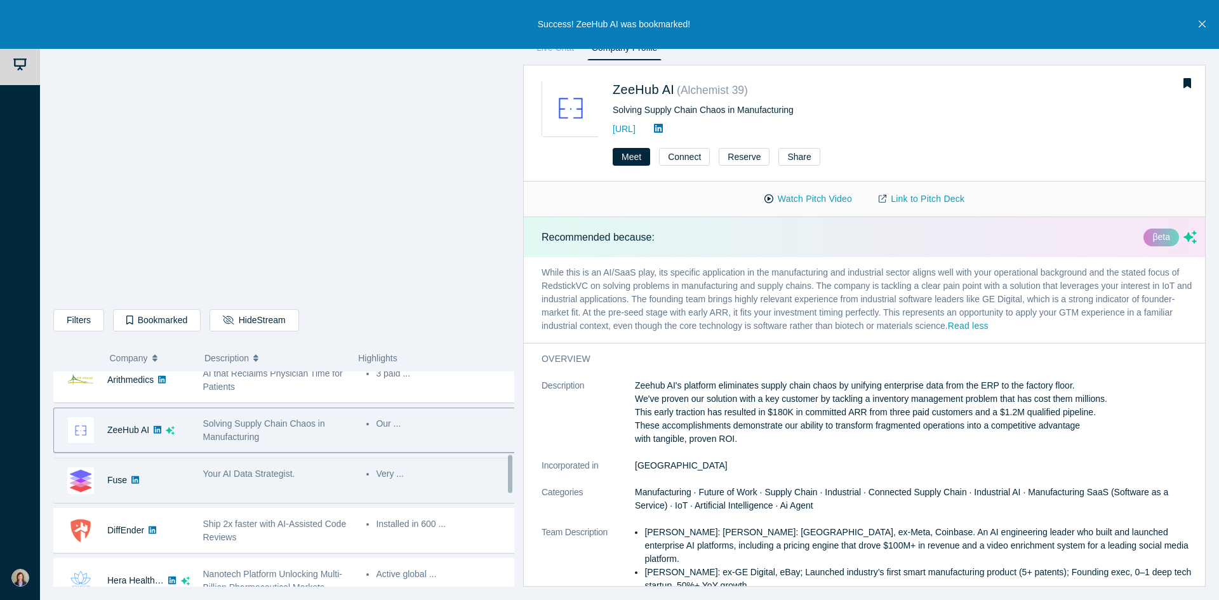
click at [300, 487] on div "Your AI Data Strategist." at bounding box center [278, 480] width 164 height 40
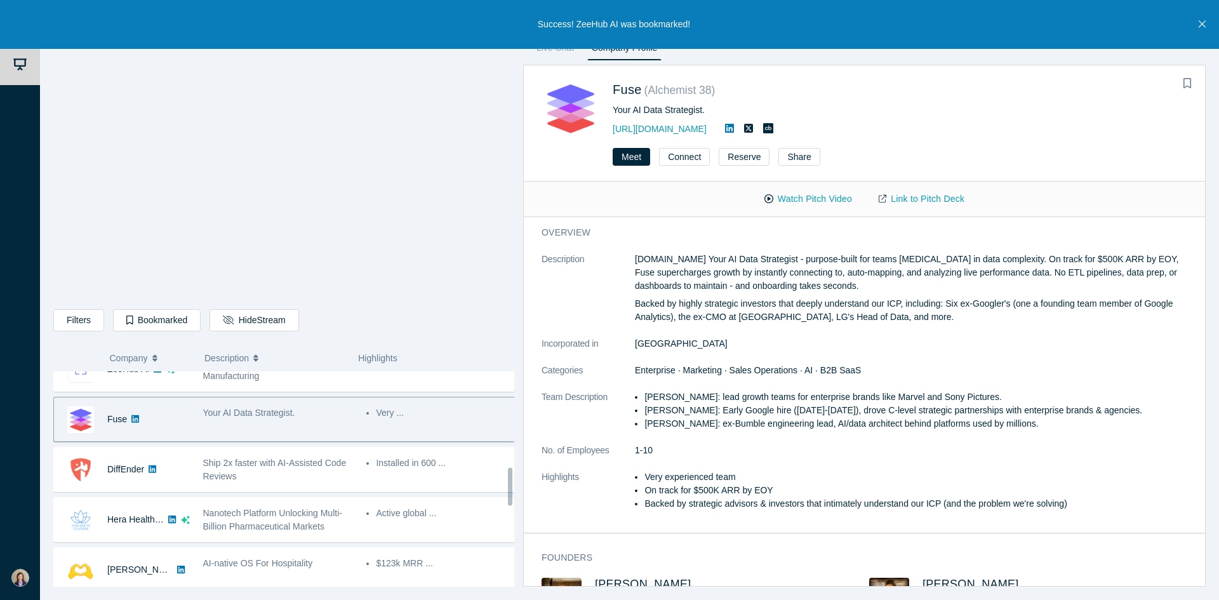
scroll to position [550, 0]
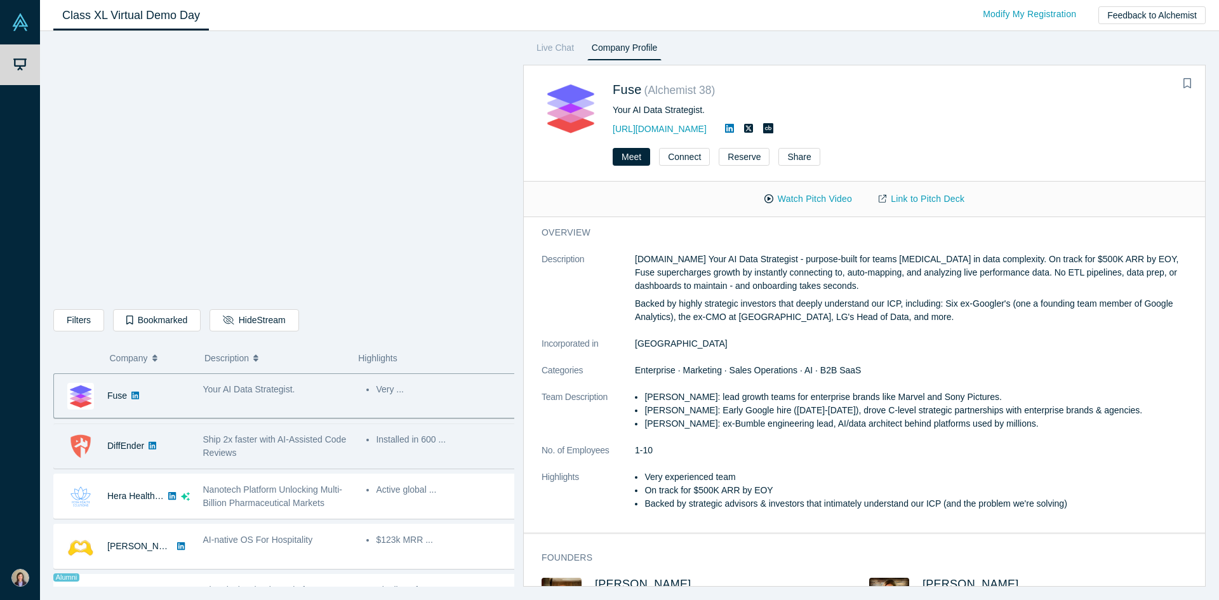
click at [291, 435] on span "Ship 2x faster with AI-Assisted Code Reviews" at bounding box center [274, 445] width 143 height 23
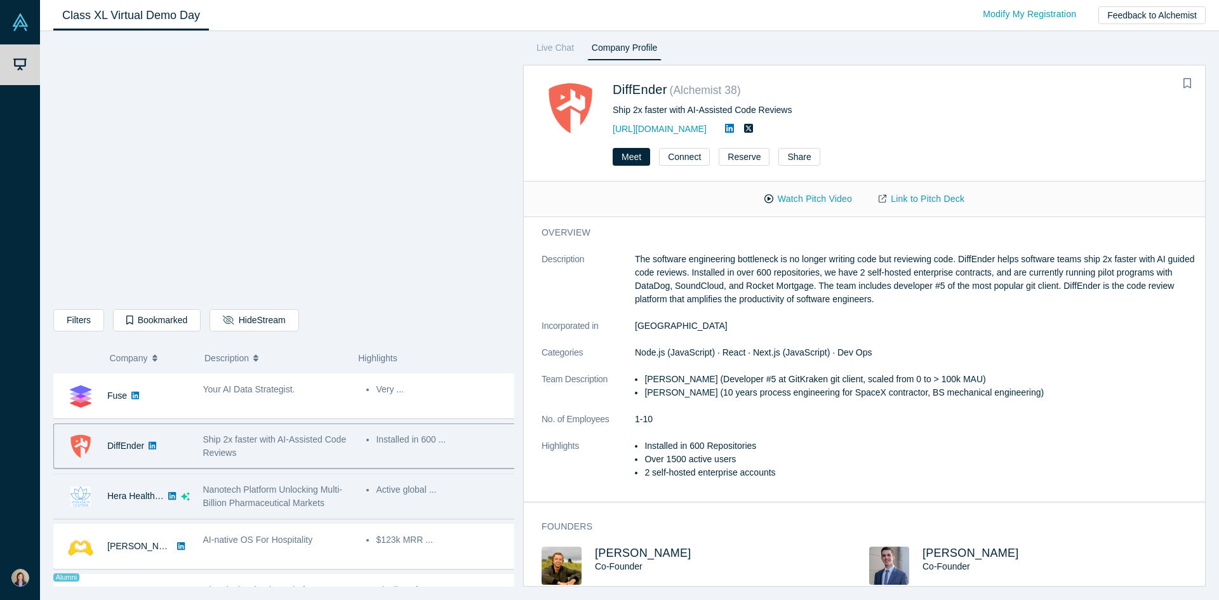
click at [293, 501] on span "Nanotech Platform Unlocking Multi-Billion Pharmaceutical Markets" at bounding box center [272, 495] width 139 height 23
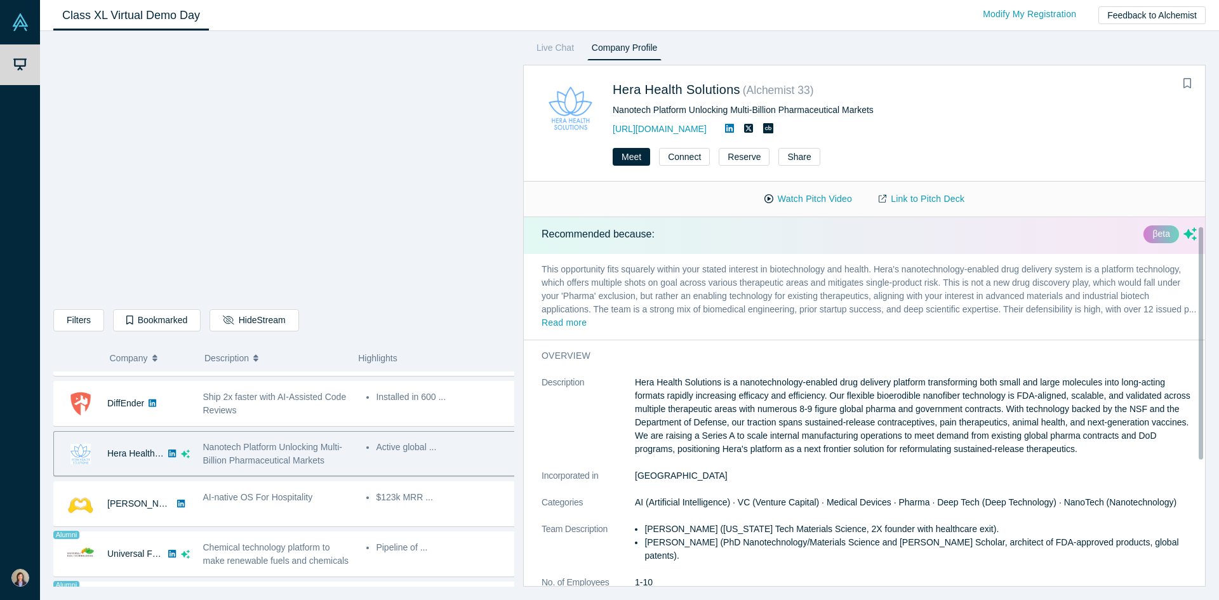
scroll to position [0, 0]
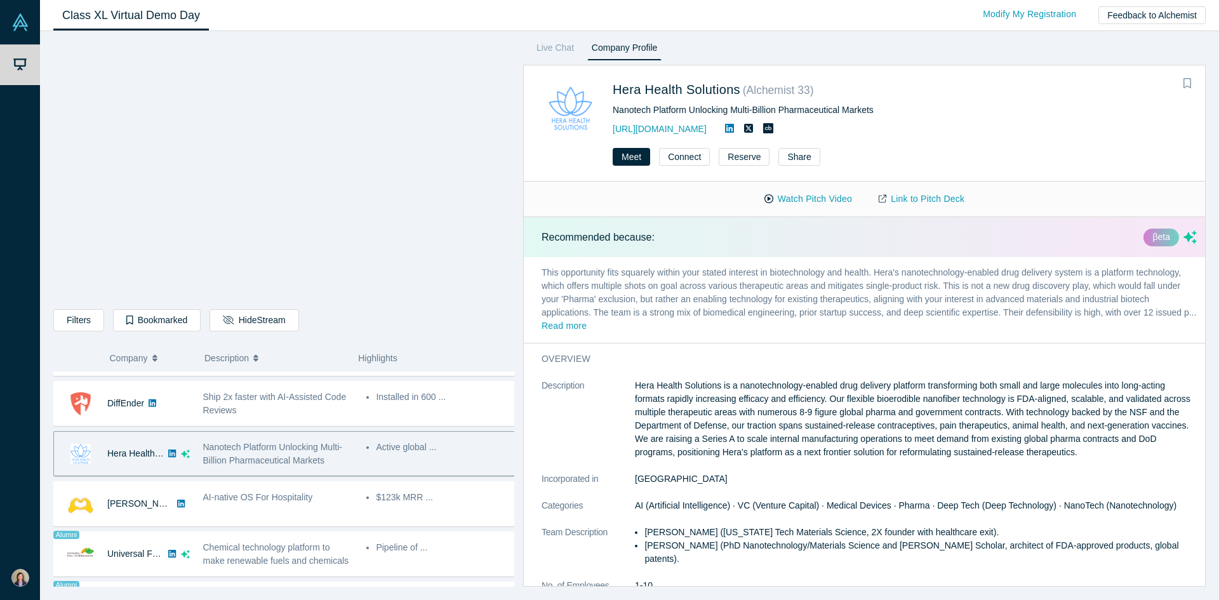
click at [1193, 81] on button "Bookmark" at bounding box center [1187, 84] width 18 height 18
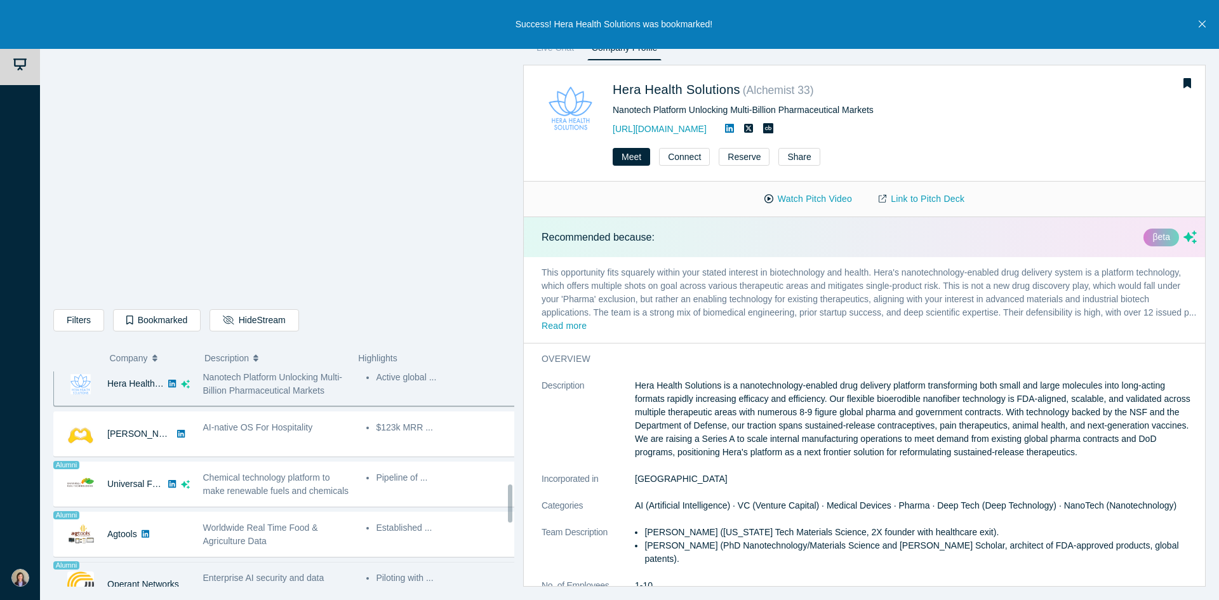
scroll to position [677, 0]
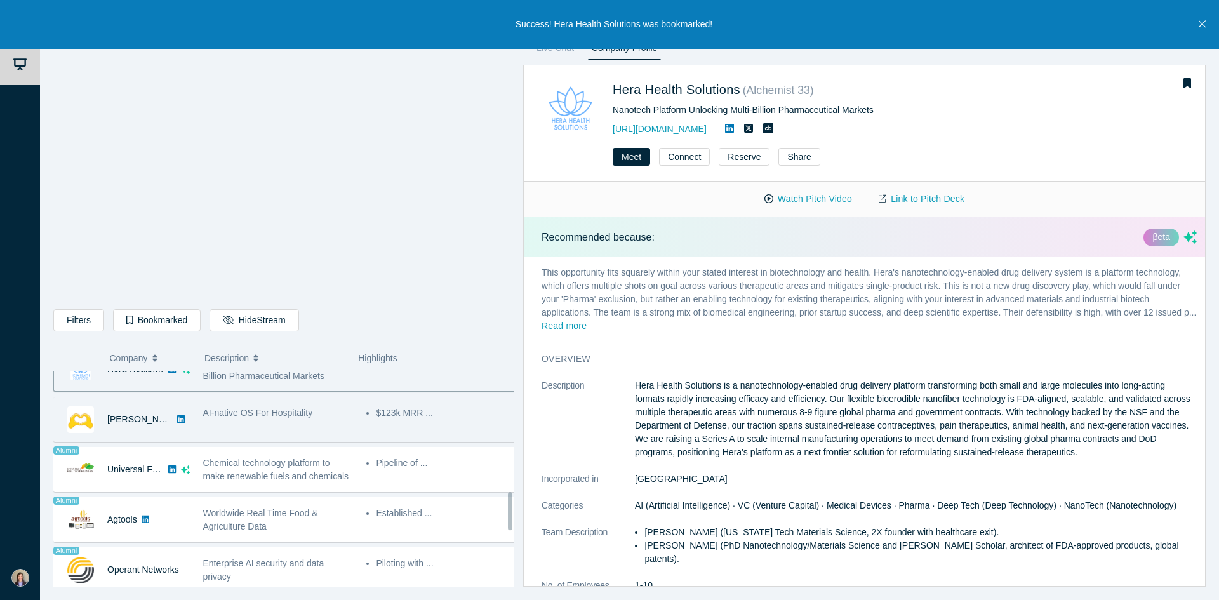
click at [315, 426] on div "AI-native OS For Hospitality" at bounding box center [278, 419] width 164 height 40
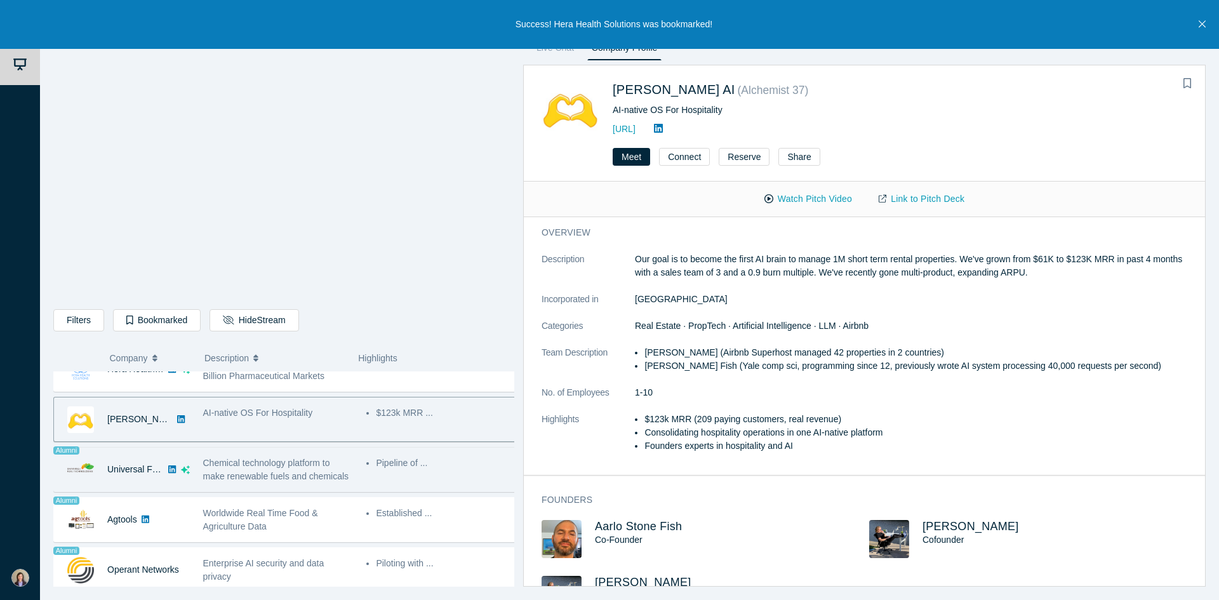
click at [308, 471] on span "Chemical technology platform to make renewable fuels and chemicals" at bounding box center [276, 469] width 146 height 23
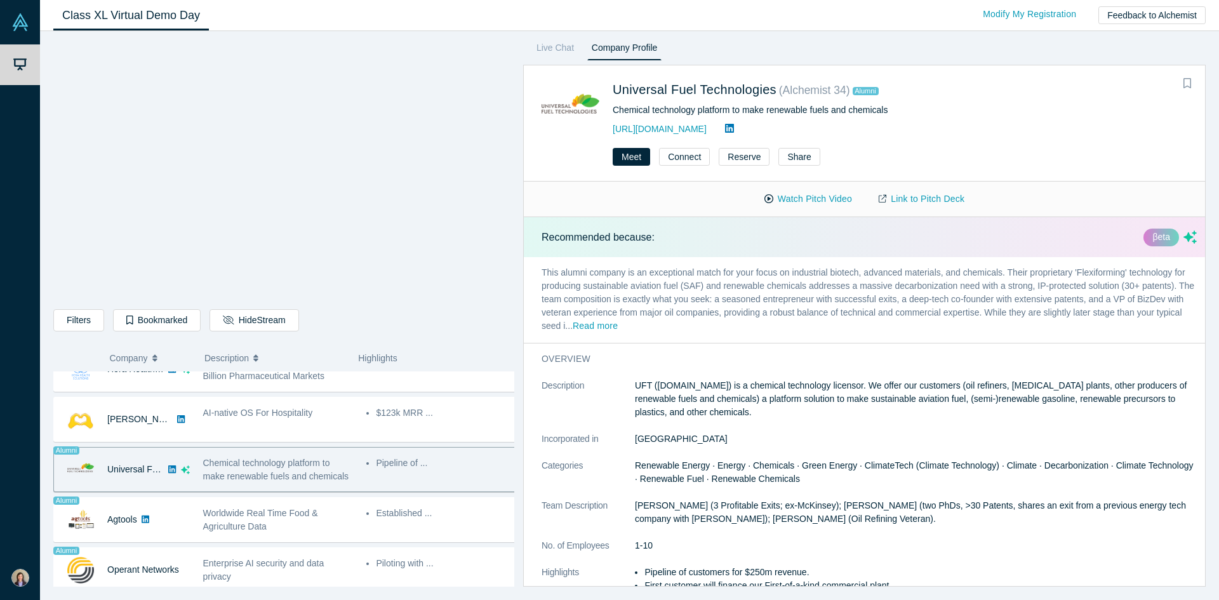
drag, startPoint x: 1184, startPoint y: 84, endPoint x: 896, endPoint y: 180, distance: 304.3
click at [1184, 84] on icon "Bookmark" at bounding box center [1187, 83] width 8 height 10
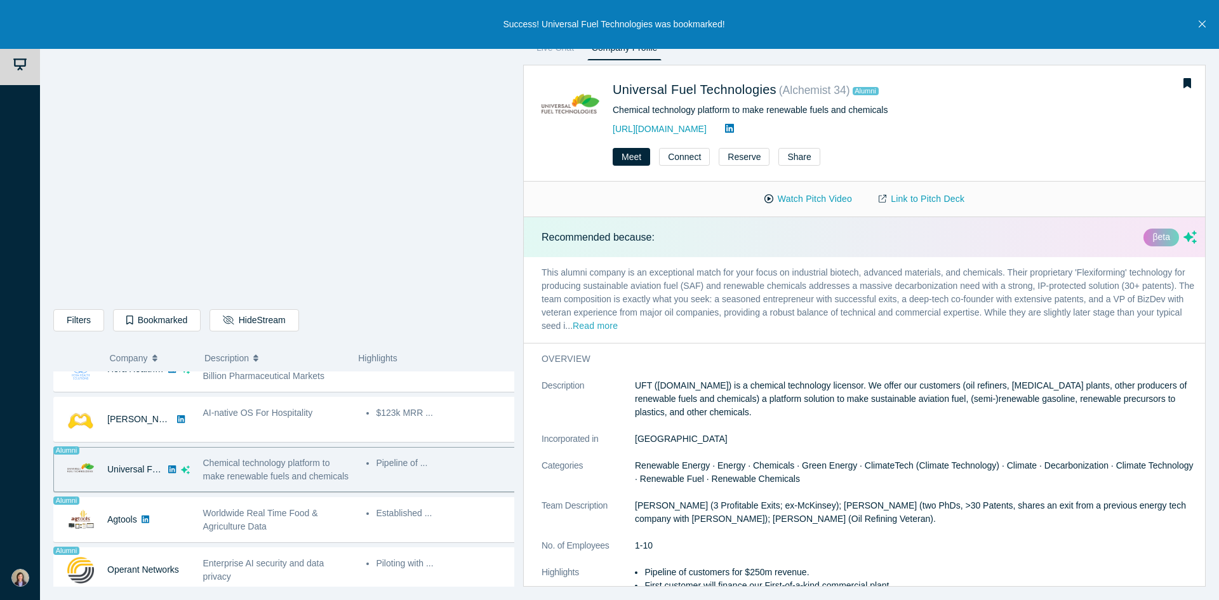
click at [592, 324] on button "Read more" at bounding box center [594, 326] width 45 height 15
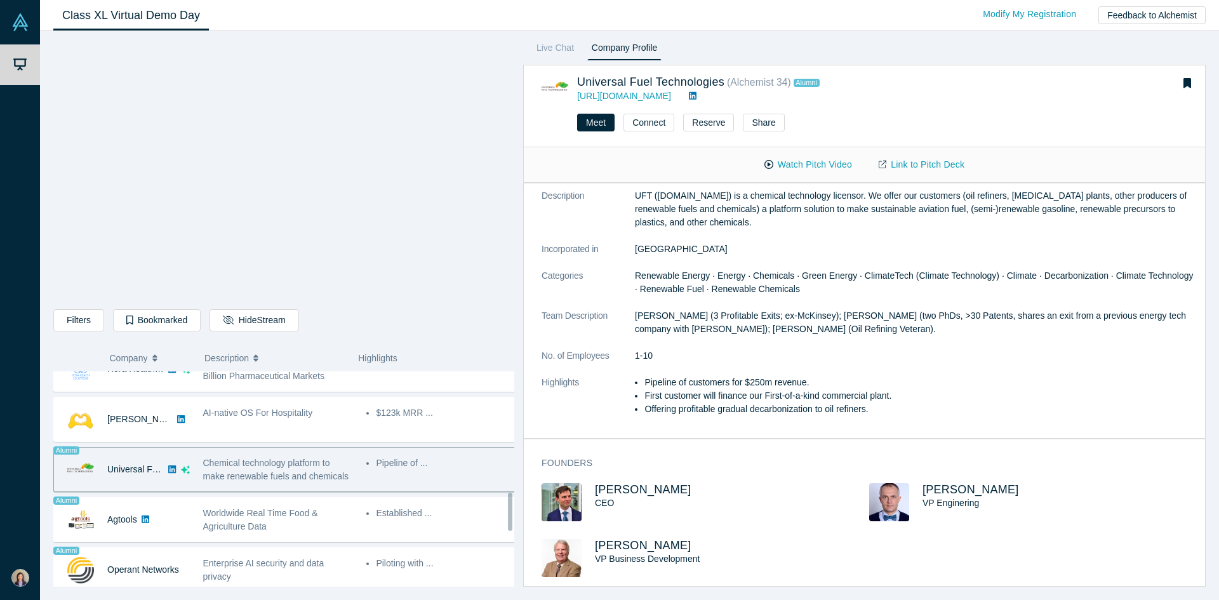
scroll to position [719, 0]
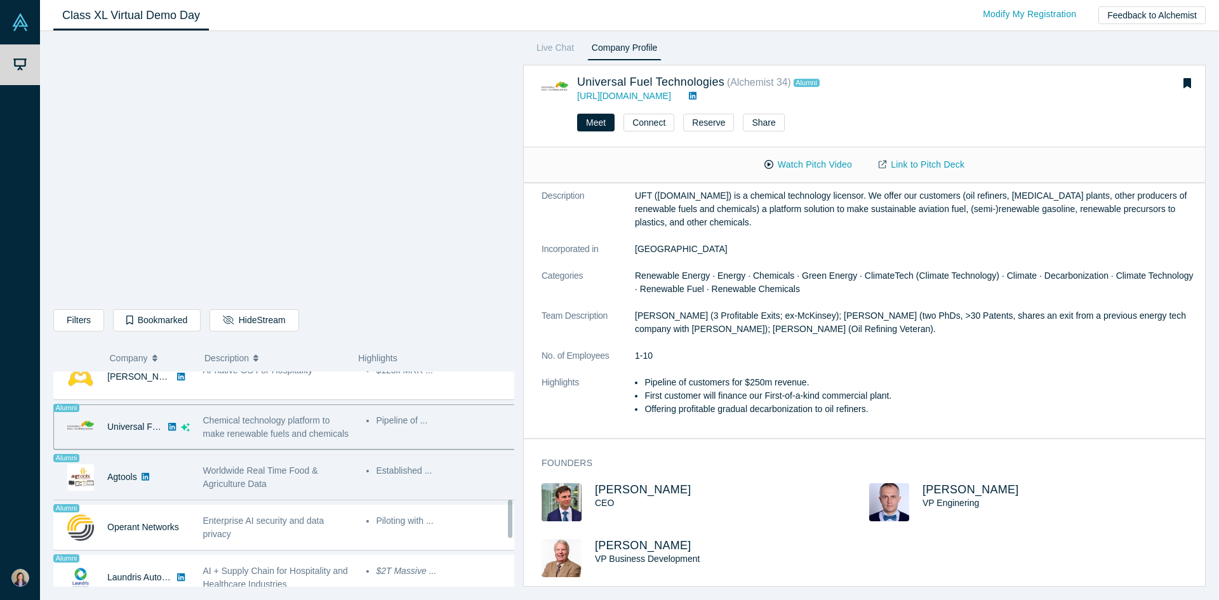
click at [345, 475] on div "Worldwide Real Time Food & Agriculture Data" at bounding box center [278, 477] width 150 height 27
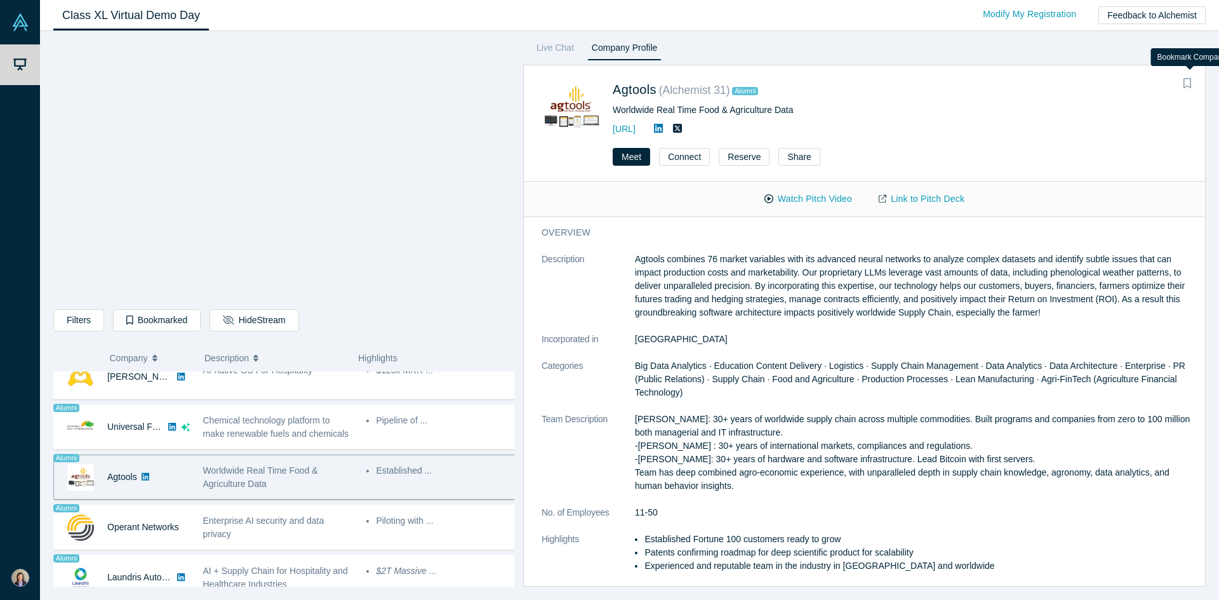
click at [1191, 86] on button "Bookmark" at bounding box center [1187, 84] width 18 height 18
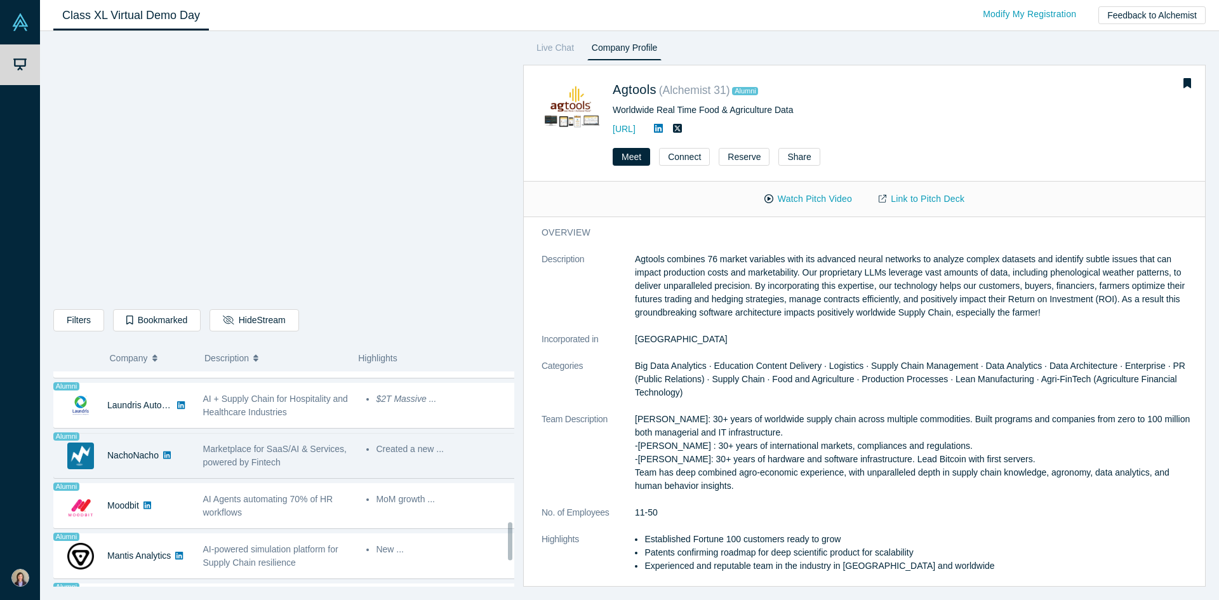
scroll to position [777, 0]
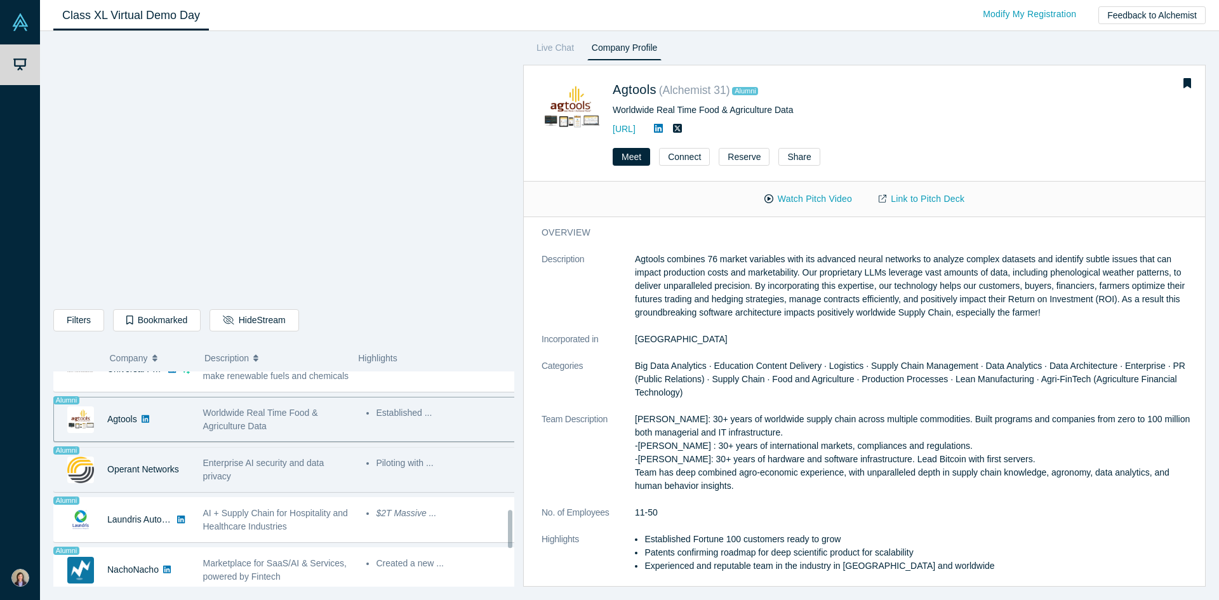
click at [150, 458] on div "Operant Networks" at bounding box center [143, 469] width 72 height 44
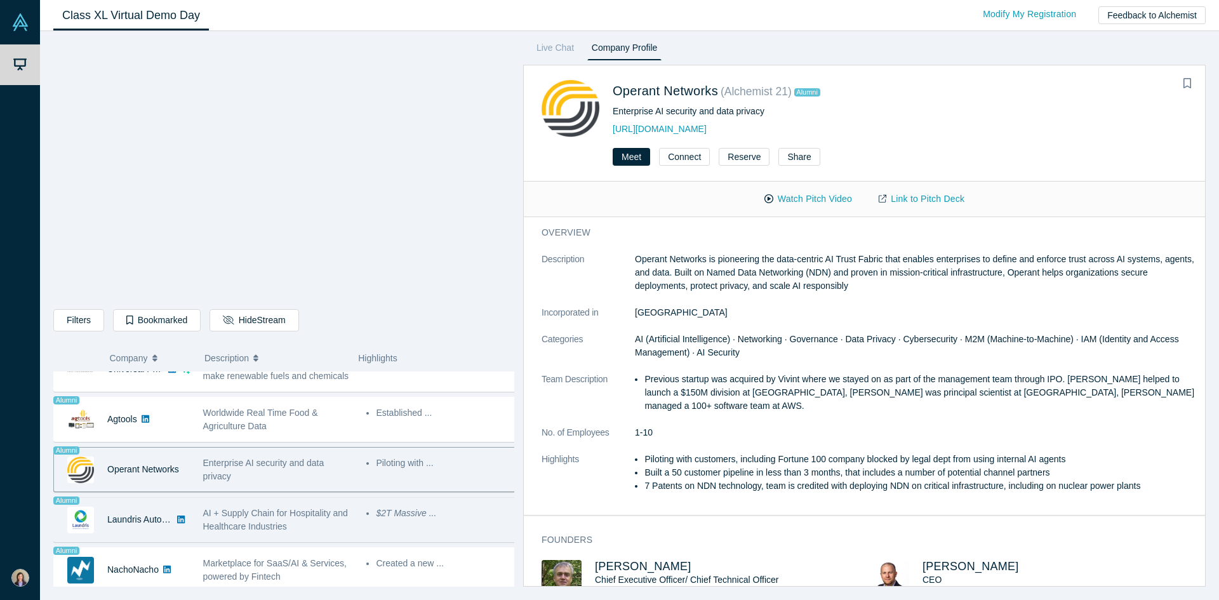
click at [179, 517] on icon at bounding box center [181, 519] width 8 height 9
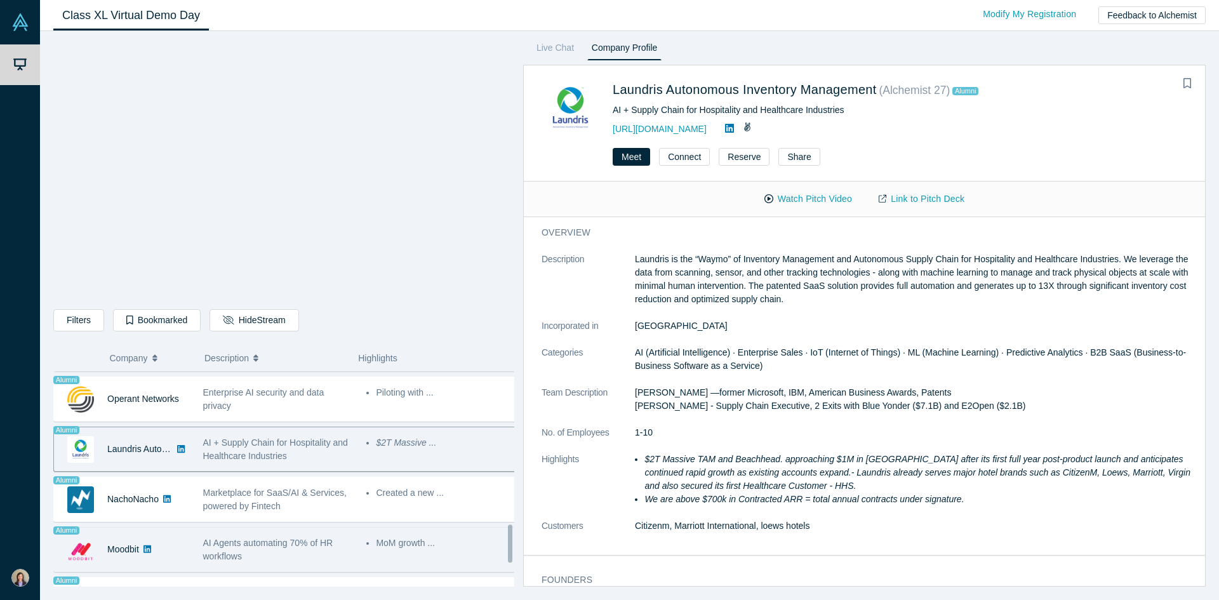
scroll to position [861, 0]
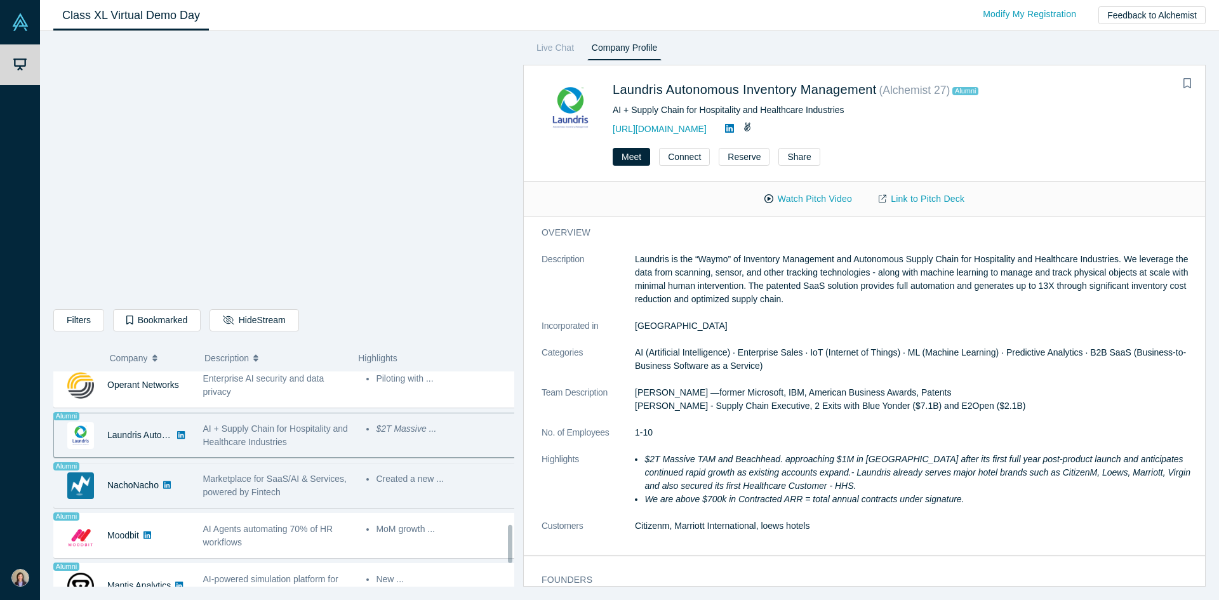
click at [300, 487] on div "Marketplace for SaaS/AI & Services, powered by Fintech" at bounding box center [278, 485] width 150 height 27
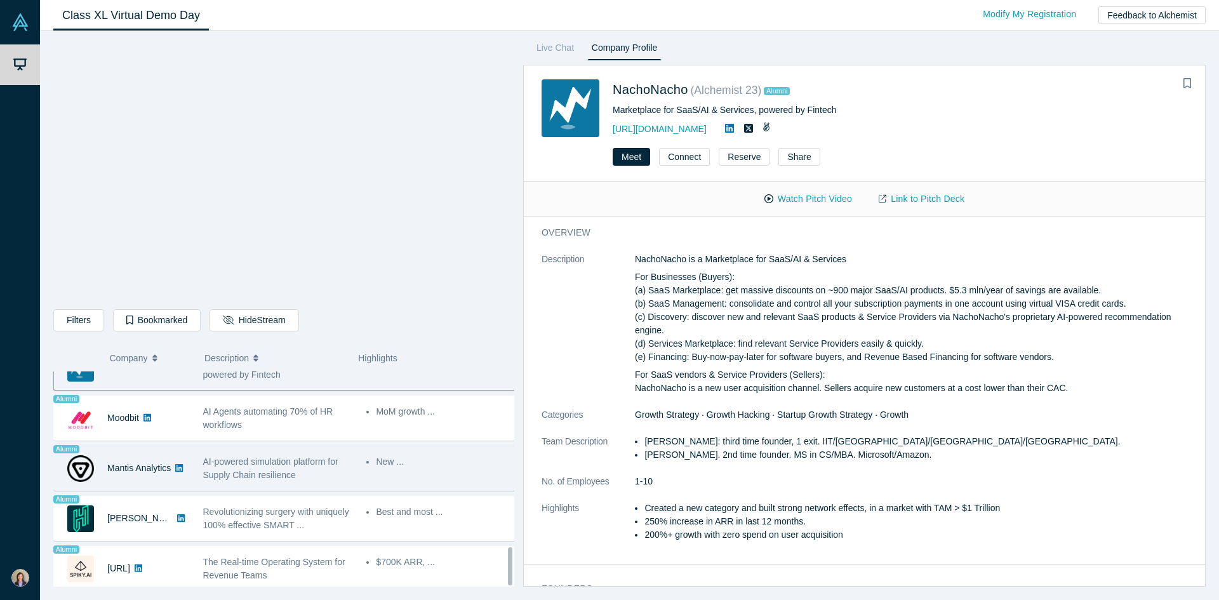
scroll to position [988, 0]
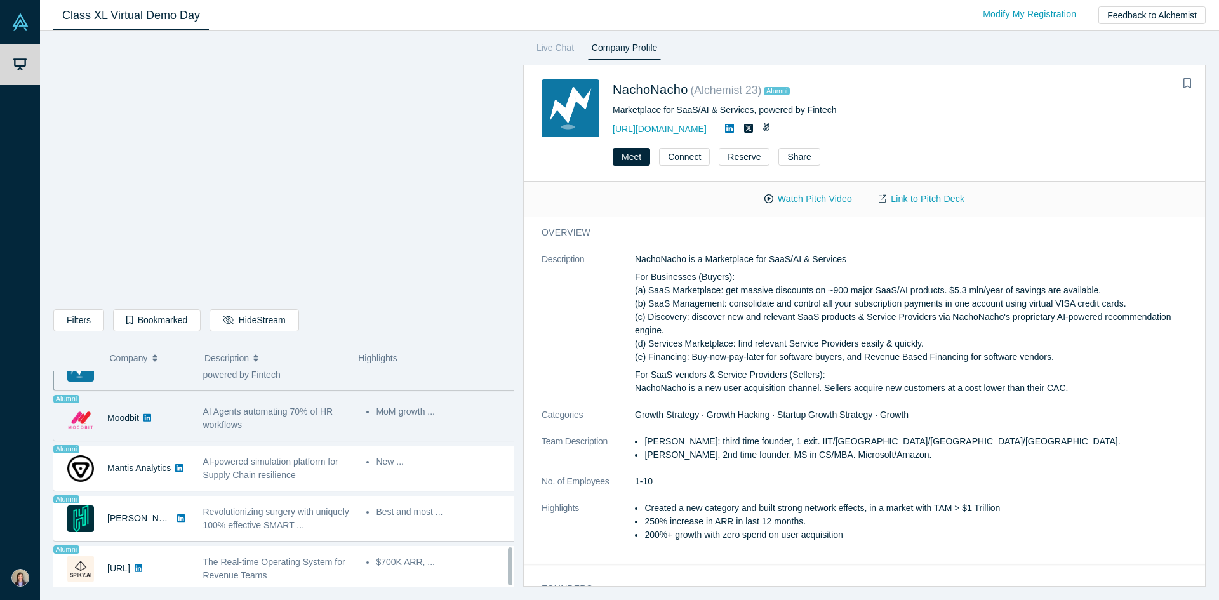
click at [289, 413] on div "AI Agents automating 70% of HR workflows" at bounding box center [278, 418] width 150 height 27
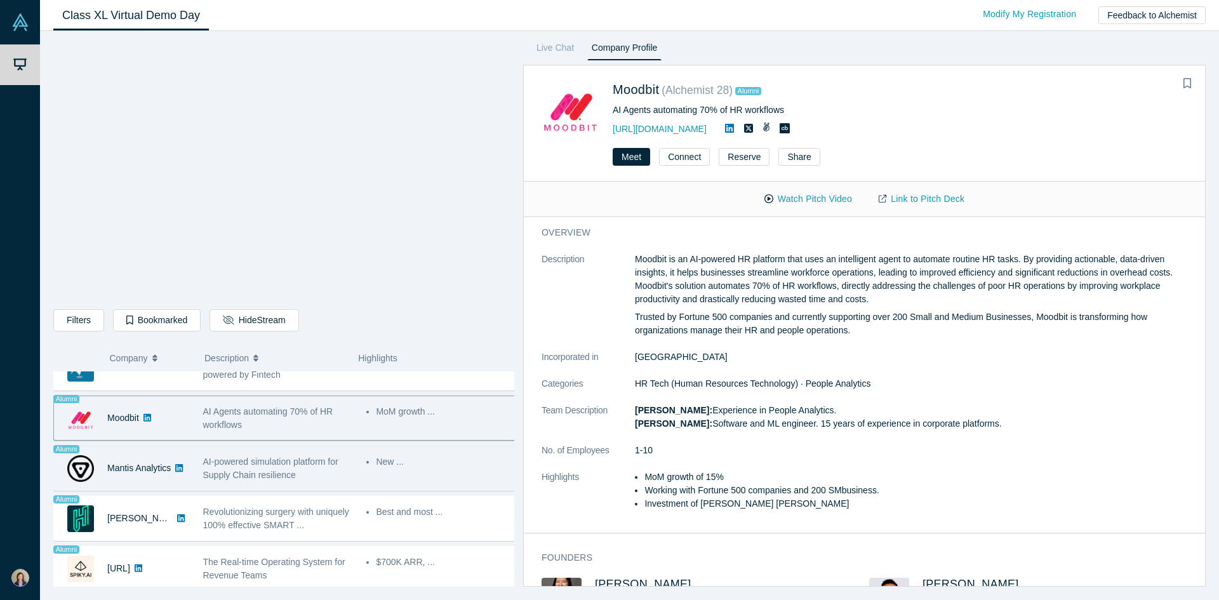
click at [270, 456] on span "AI-powered simulation platform for Supply Chain resilience" at bounding box center [270, 467] width 135 height 23
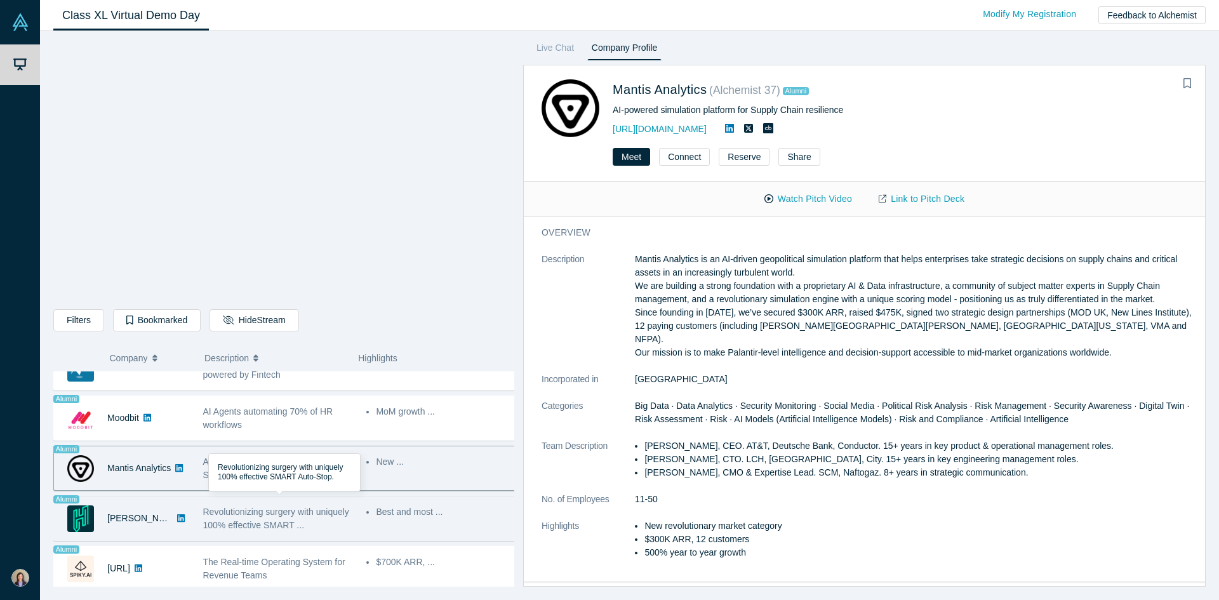
click at [270, 506] on span "Revolutionizing surgery with uniquely 100% effective SMART ..." at bounding box center [276, 517] width 146 height 23
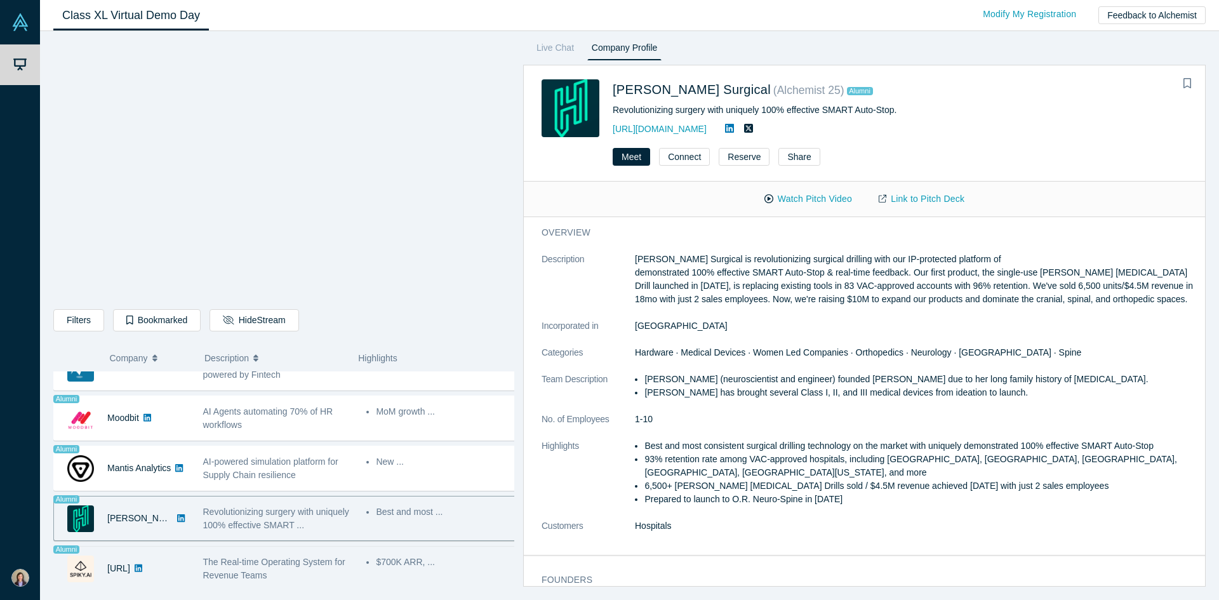
click at [268, 548] on div "The Real-time Operating System for Revenue Teams" at bounding box center [278, 568] width 164 height 40
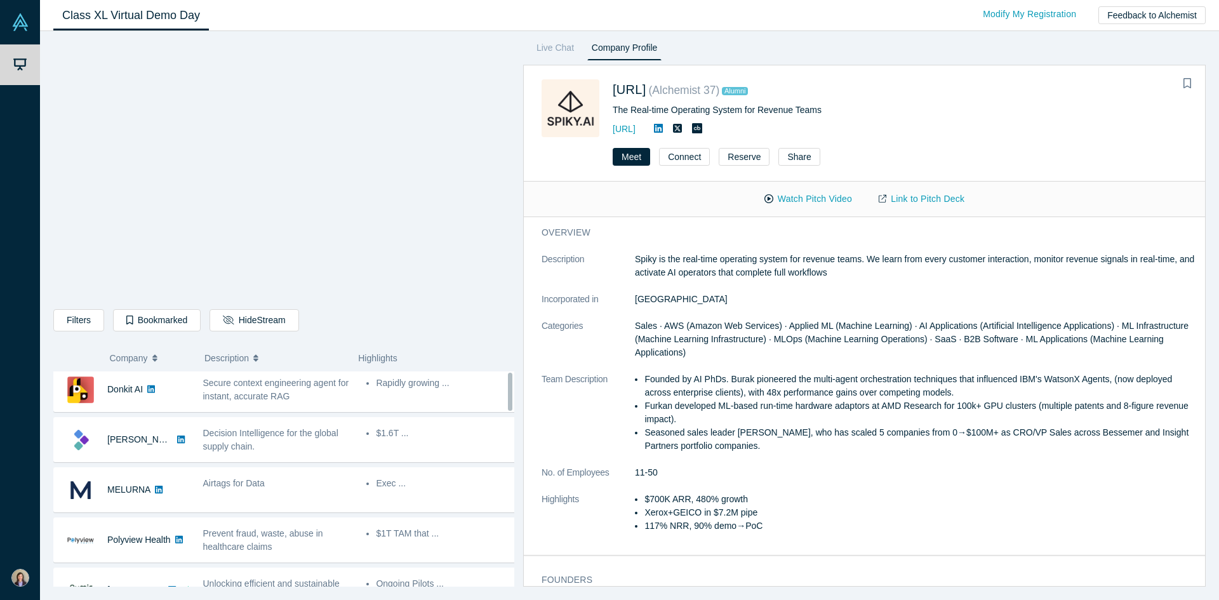
scroll to position [0, 0]
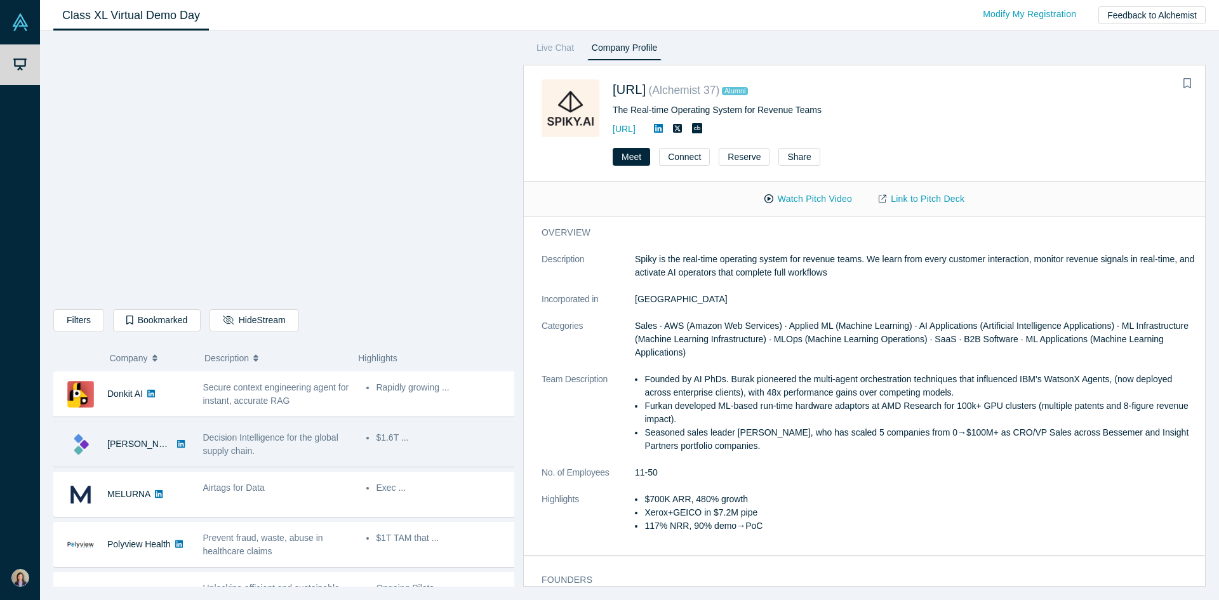
click at [229, 451] on span "Decision Intelligence for the global supply chain." at bounding box center [270, 443] width 135 height 23
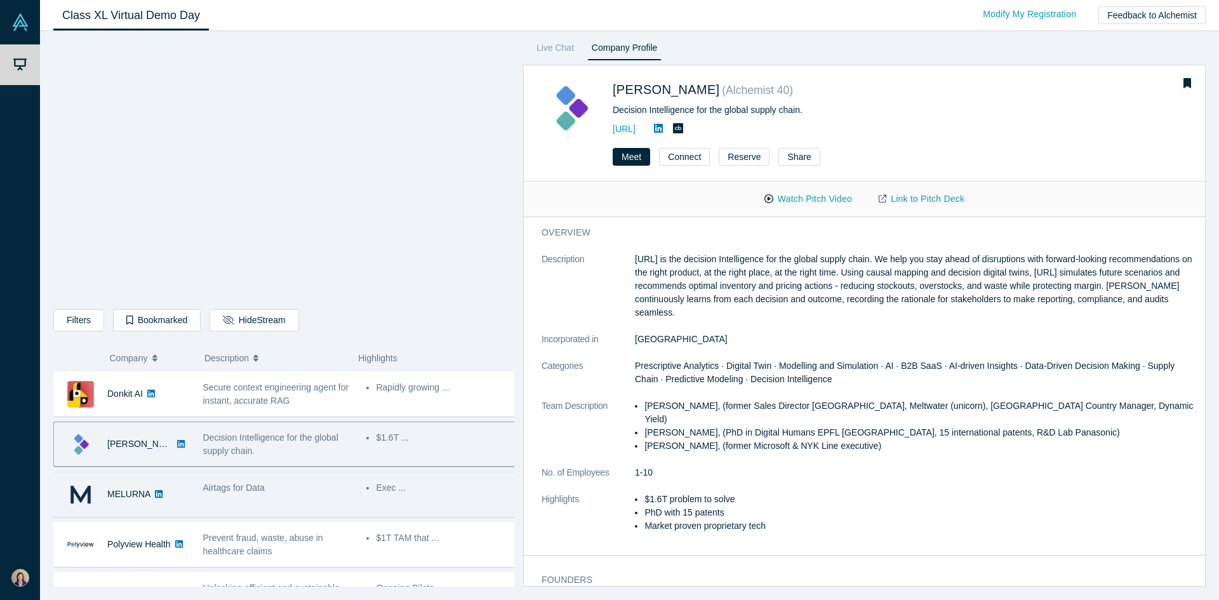
click at [202, 498] on div "Airtags for Data" at bounding box center [278, 494] width 164 height 40
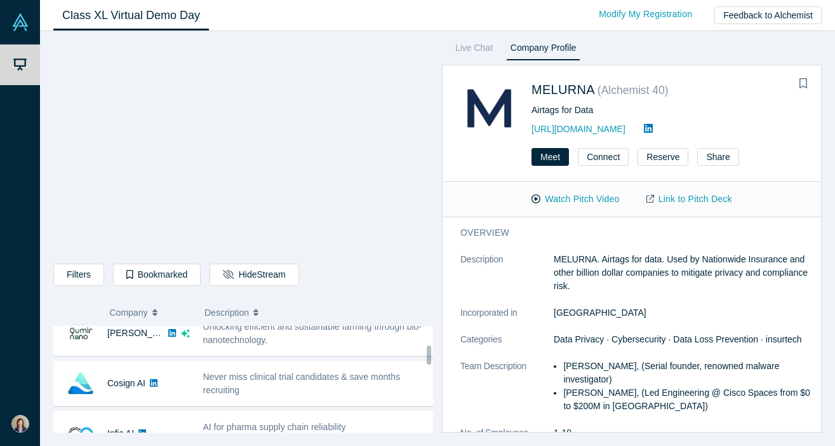
scroll to position [211, 0]
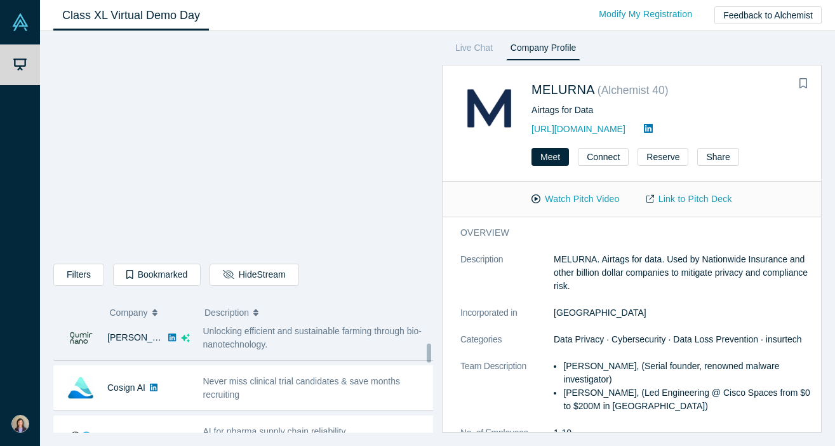
click at [140, 347] on div "[PERSON_NAME]" at bounding box center [135, 337] width 56 height 44
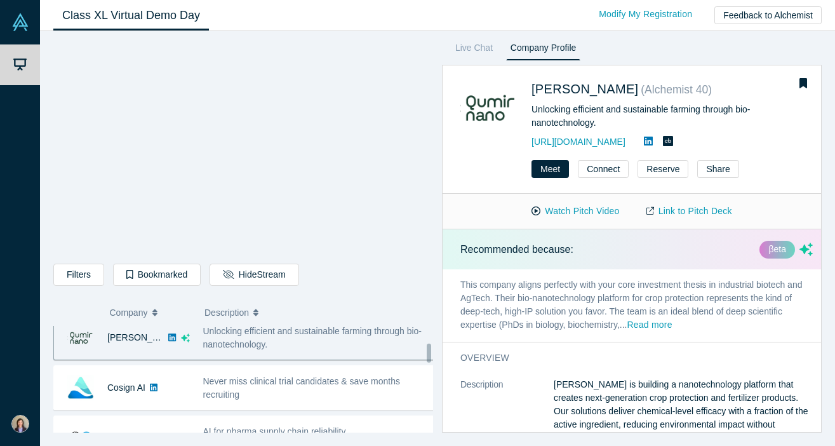
scroll to position [201, 0]
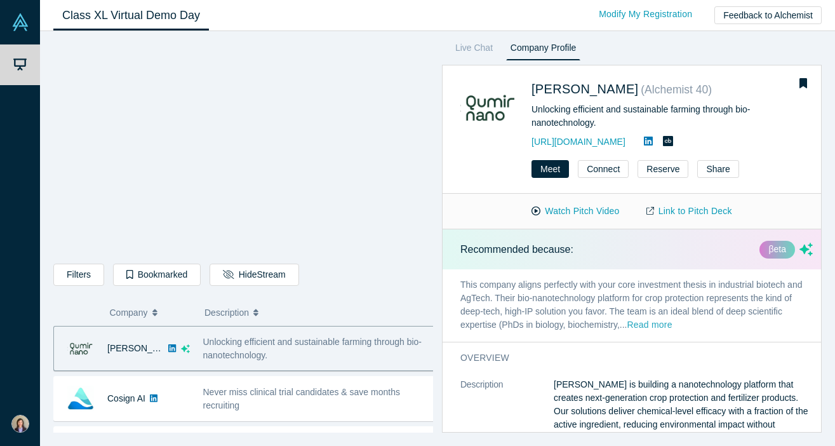
click at [632, 324] on button "Read more" at bounding box center [648, 325] width 45 height 15
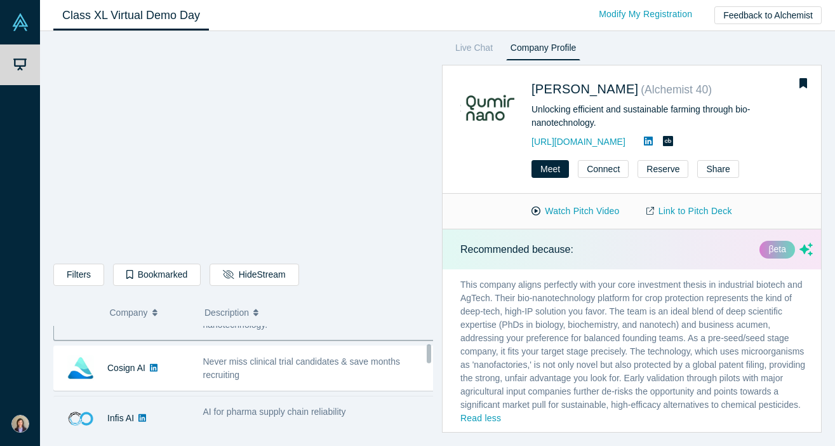
scroll to position [242, 0]
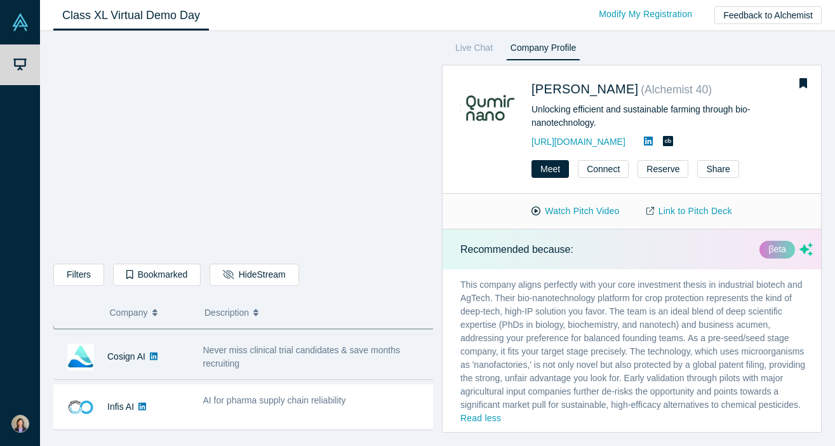
click at [145, 371] on link at bounding box center [153, 356] width 17 height 44
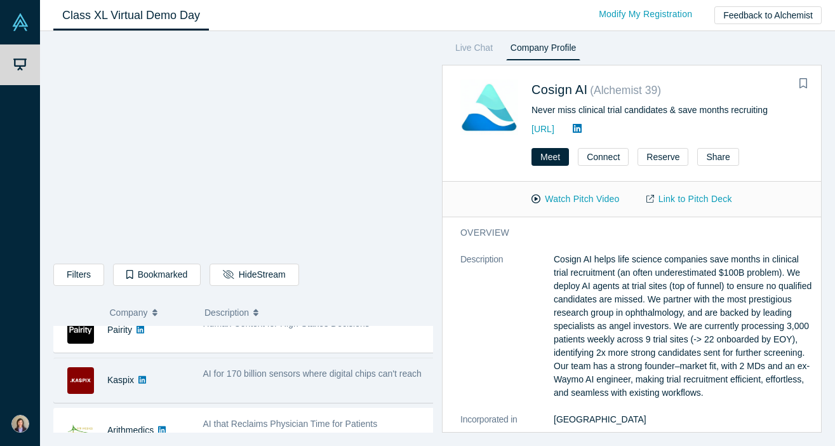
scroll to position [327, 0]
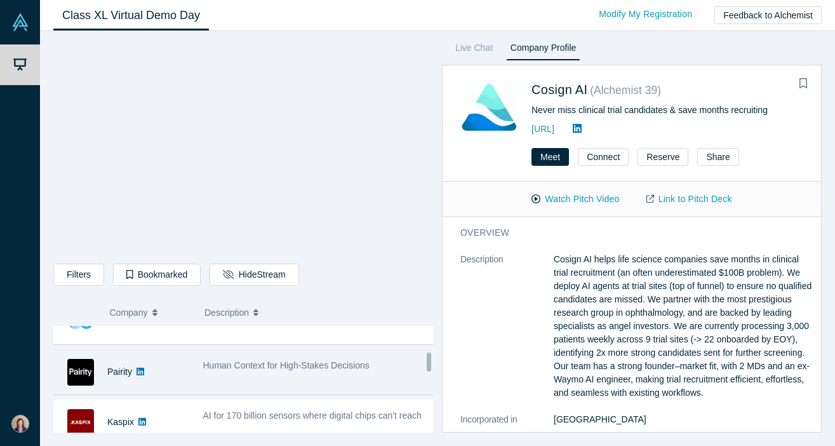
click at [239, 373] on div "Human Context for High-Stakes Decisions" at bounding box center [319, 372] width 246 height 40
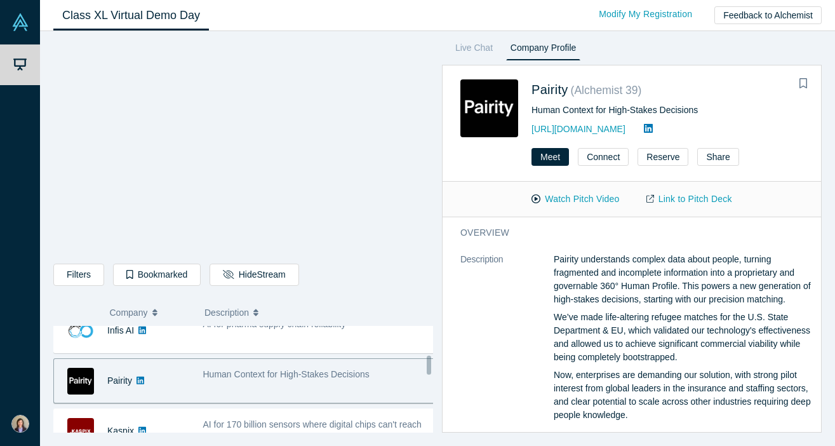
scroll to position [369, 0]
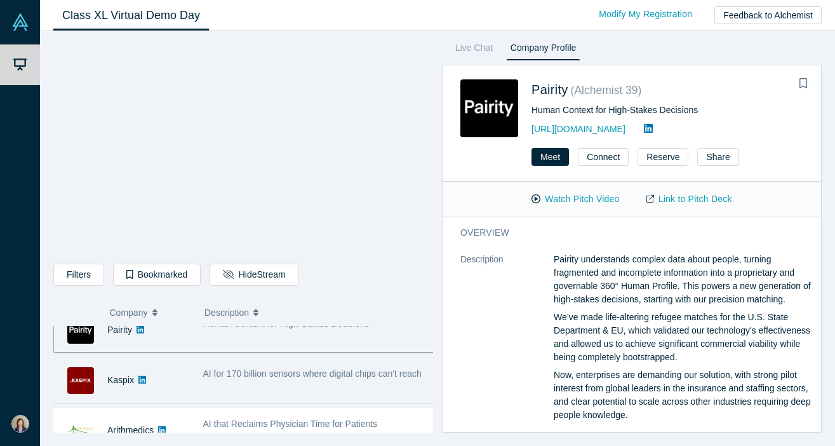
click at [277, 378] on span "AI for 170 billion sensors where digital chips can't reach" at bounding box center [312, 373] width 218 height 10
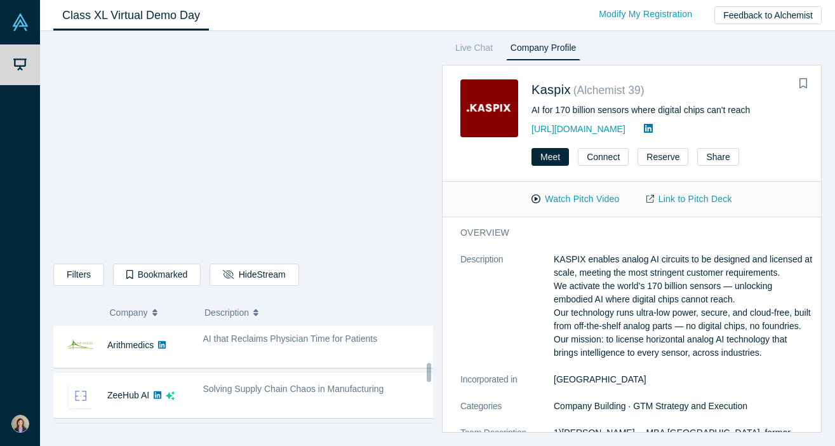
scroll to position [496, 0]
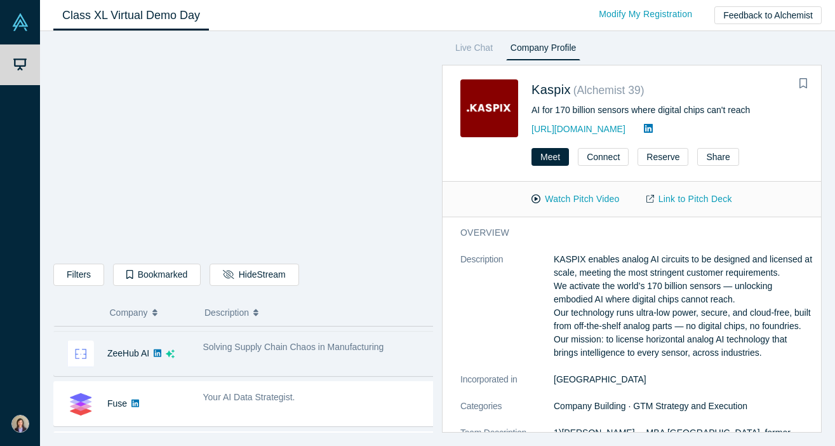
click at [129, 360] on div "ZeeHub AI" at bounding box center [128, 353] width 42 height 44
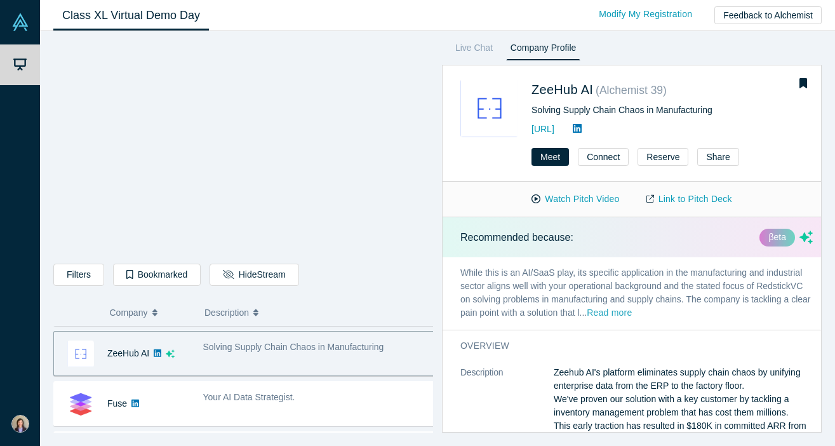
click at [632, 311] on button "Read more" at bounding box center [608, 313] width 45 height 15
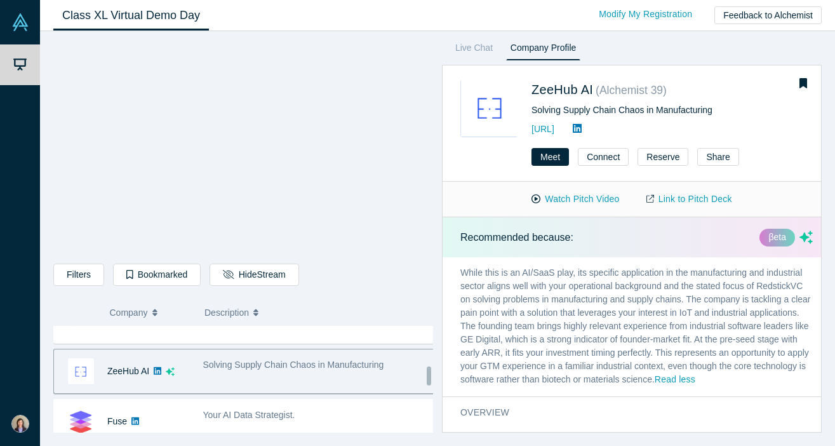
scroll to position [508, 0]
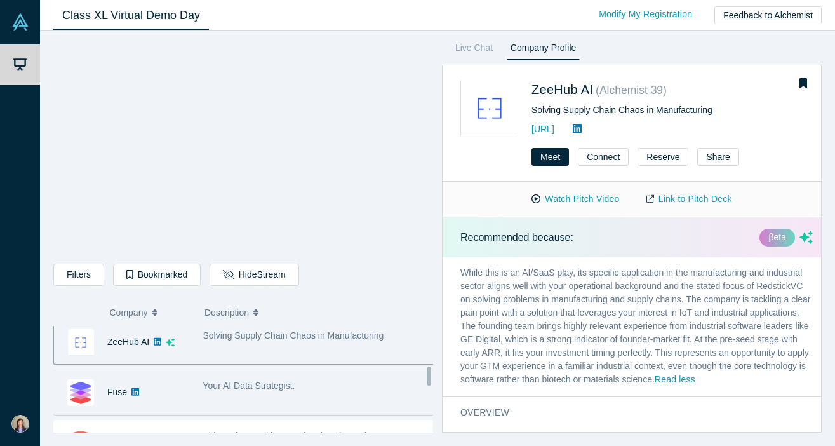
click at [127, 384] on link at bounding box center [135, 392] width 17 height 44
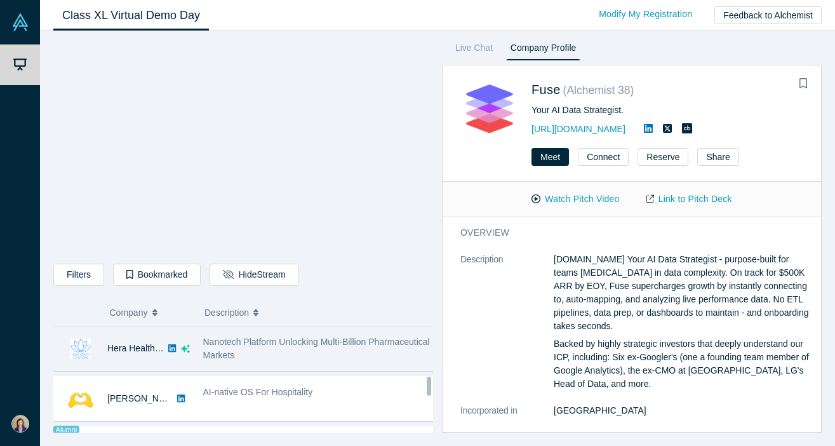
scroll to position [635, 0]
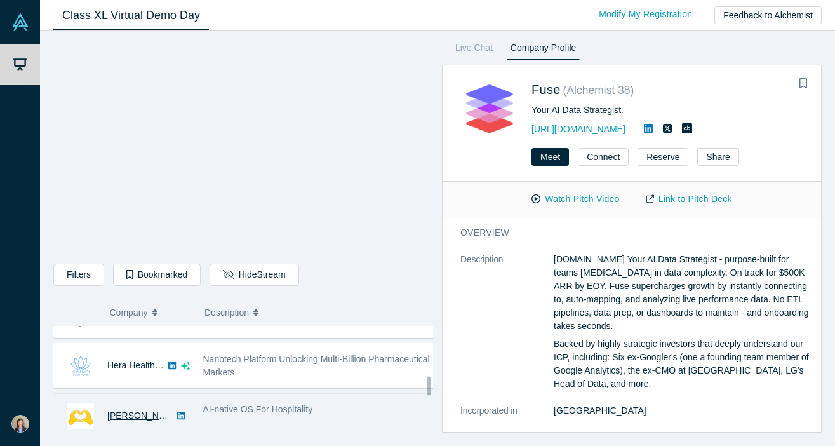
click at [113, 413] on link "[PERSON_NAME] AI" at bounding box center [148, 415] width 83 height 10
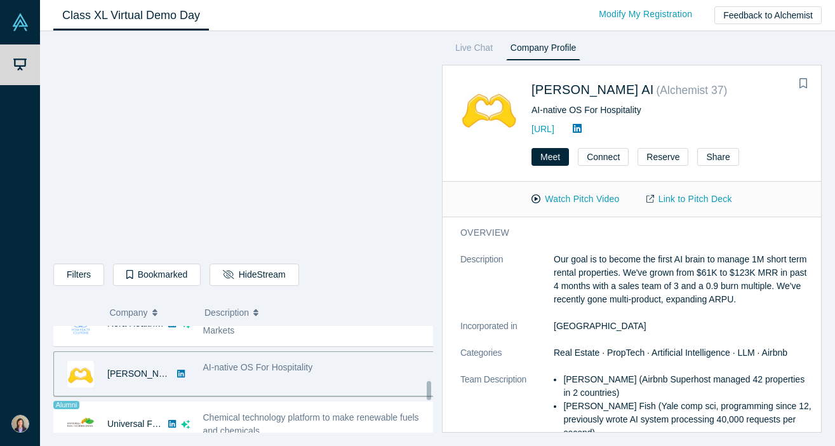
scroll to position [719, 0]
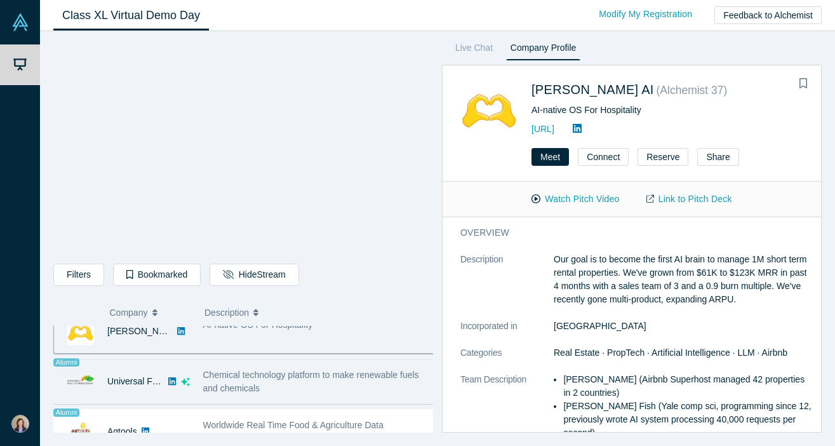
click at [270, 382] on div "Chemical technology platform to make renewable fuels and chemicals" at bounding box center [319, 381] width 232 height 27
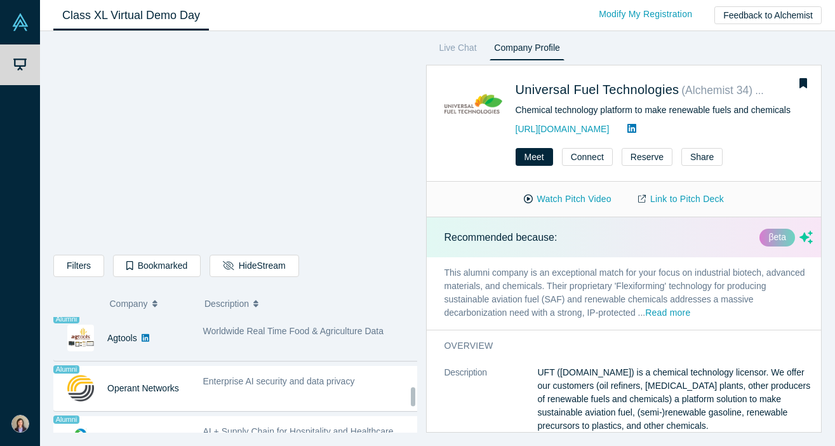
click at [233, 341] on div "Worldwide Real Time Food & Agriculture Data" at bounding box center [311, 338] width 230 height 40
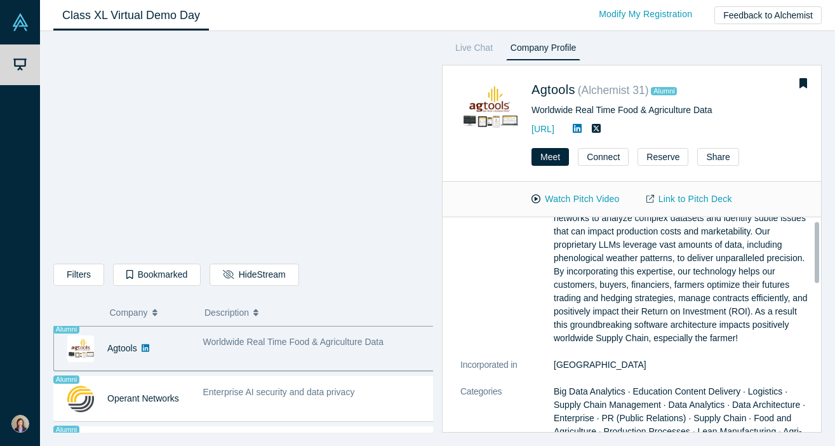
scroll to position [0, 0]
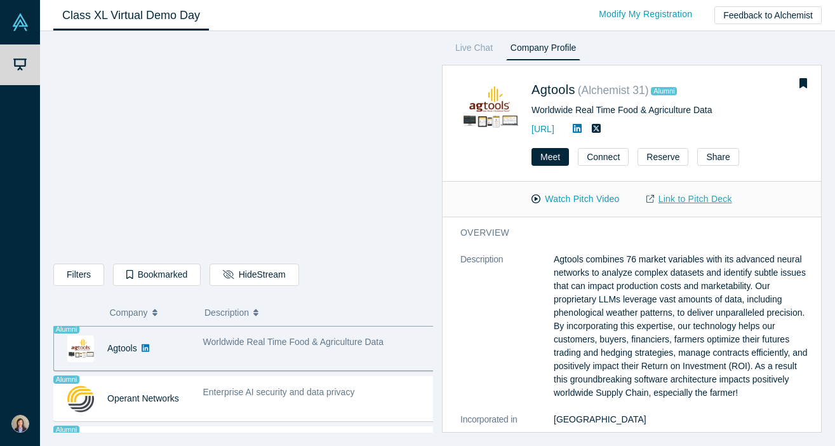
click at [687, 201] on link "Link to Pitch Deck" at bounding box center [689, 199] width 112 height 22
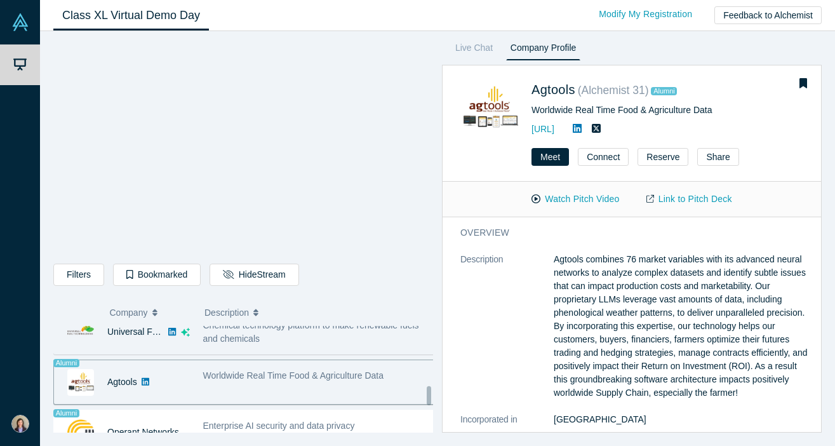
scroll to position [760, 0]
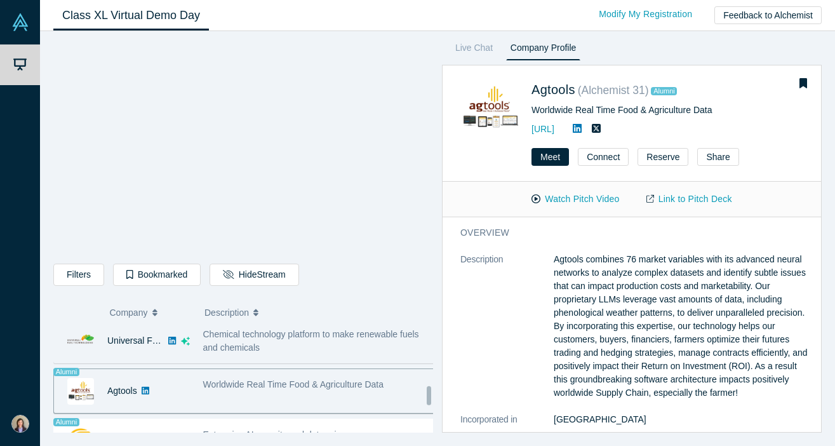
click at [319, 345] on div "Chemical technology platform to make renewable fuels and chemicals" at bounding box center [319, 340] width 232 height 27
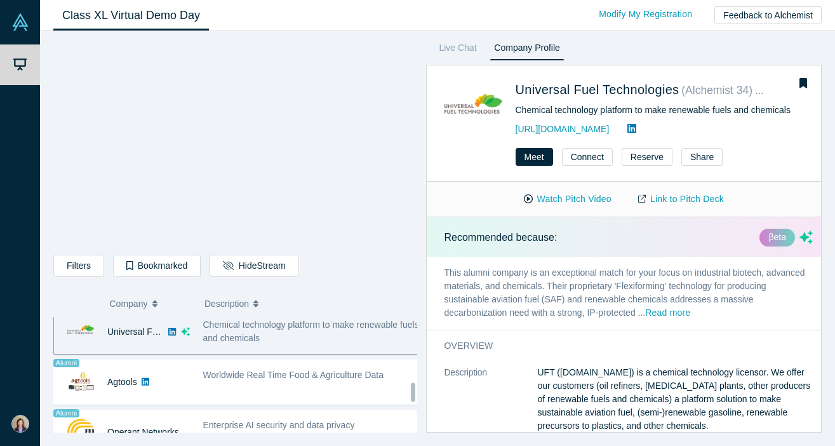
scroll to position [752, 0]
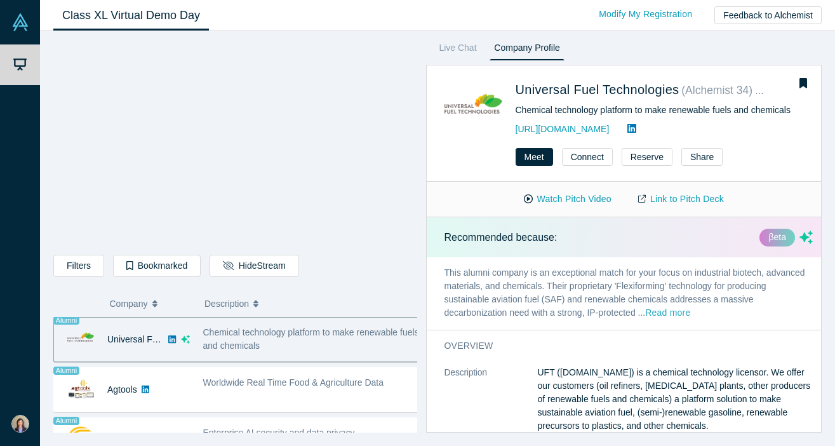
click at [676, 316] on button "Read more" at bounding box center [667, 313] width 45 height 15
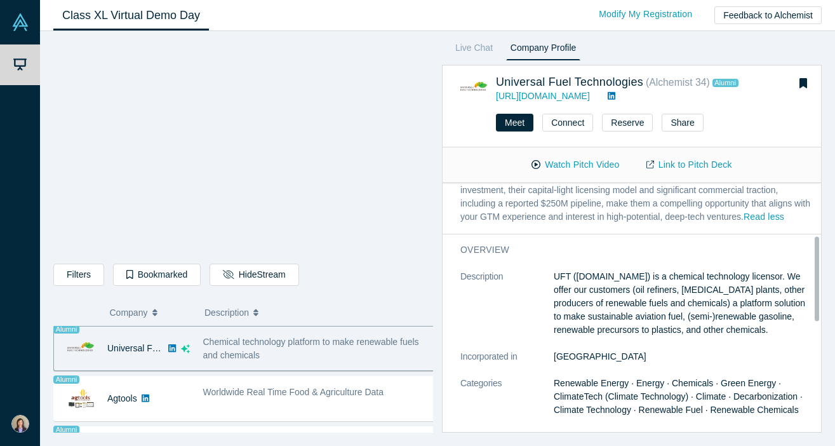
scroll to position [169, 0]
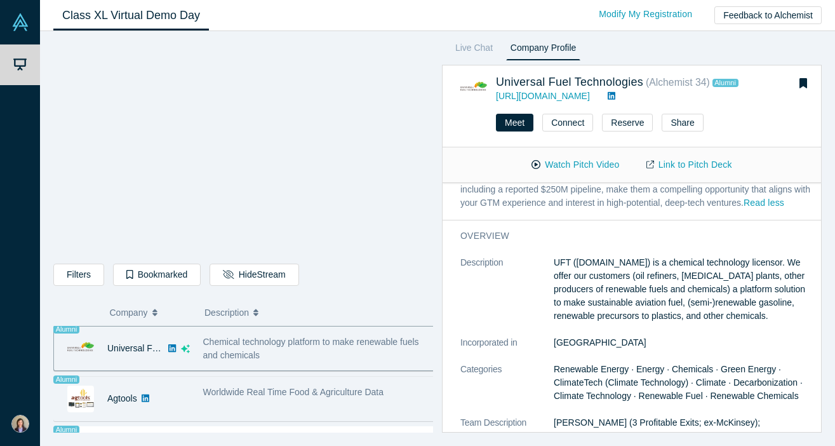
click at [277, 394] on span "Worldwide Real Time Food & Agriculture Data" at bounding box center [293, 392] width 181 height 10
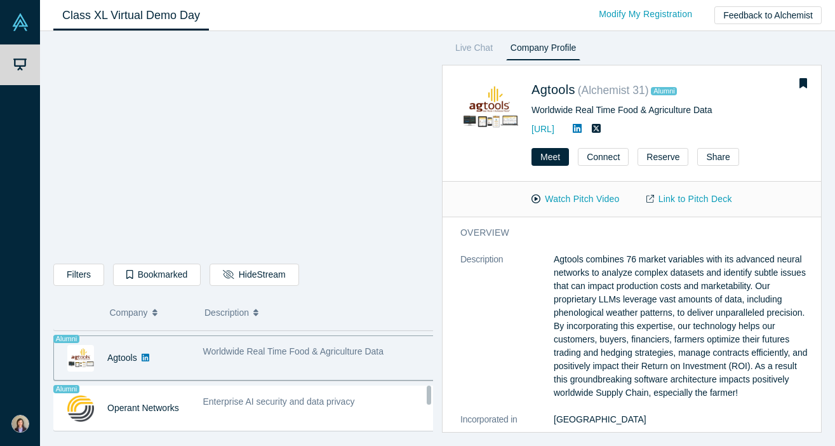
scroll to position [752, 0]
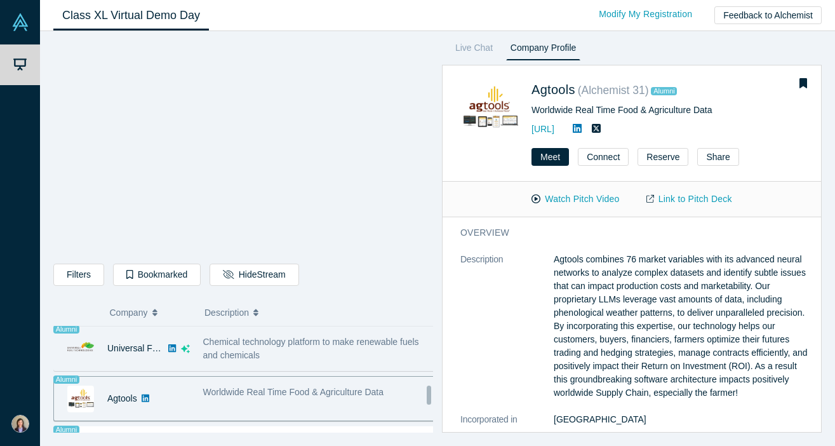
click at [319, 350] on div "Chemical technology platform to make renewable fuels and chemicals" at bounding box center [319, 348] width 232 height 27
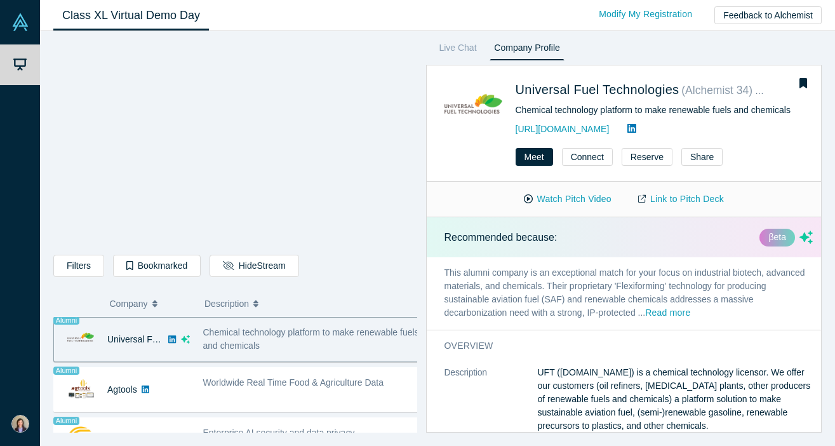
click at [272, 345] on span "Chemical technology platform to make renewable fuels and chemicals" at bounding box center [311, 338] width 216 height 23
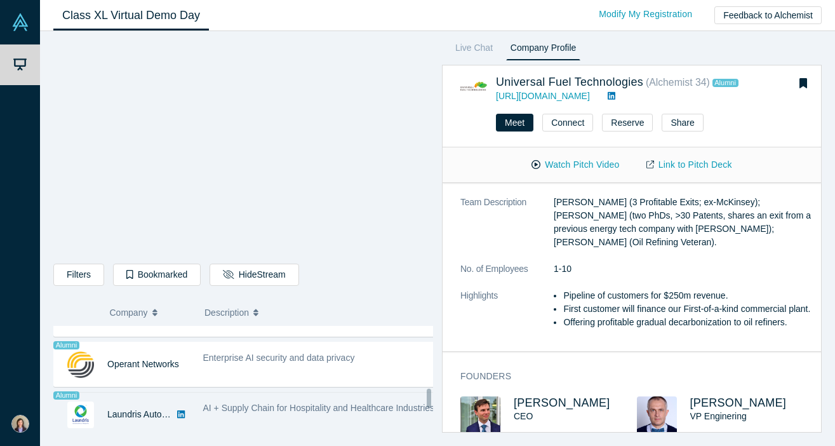
scroll to position [837, 0]
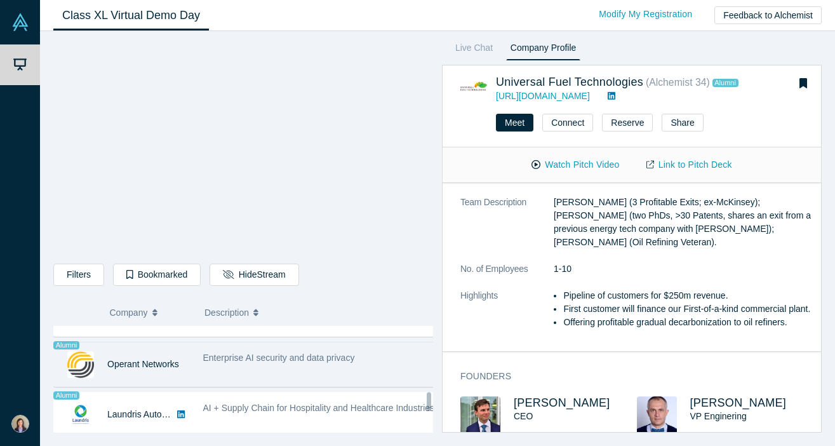
click at [291, 352] on span "Enterprise AI security and data privacy" at bounding box center [279, 357] width 152 height 10
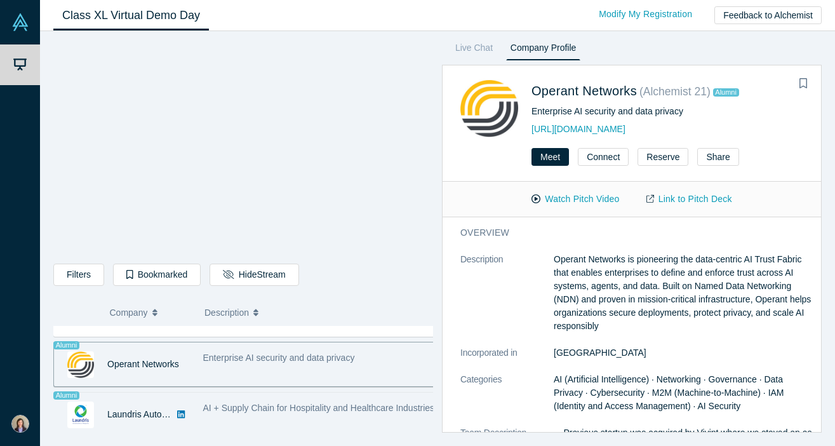
click at [290, 414] on div "AI + Supply Chain for Hospitality and Healthcare Industries" at bounding box center [319, 407] width 232 height 13
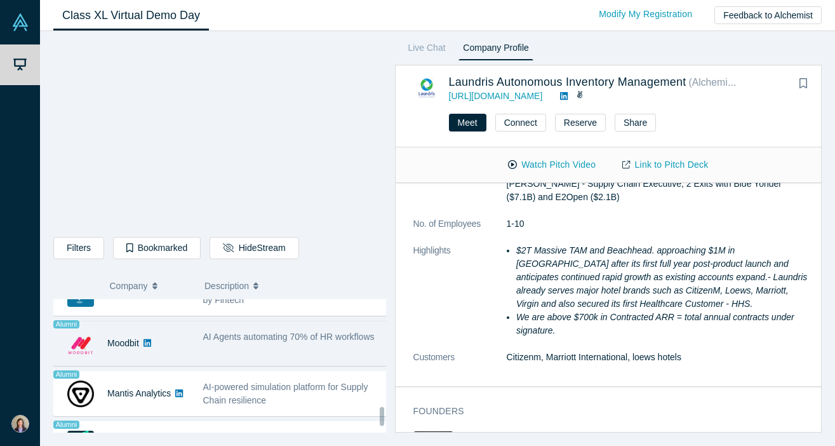
scroll to position [1066, 0]
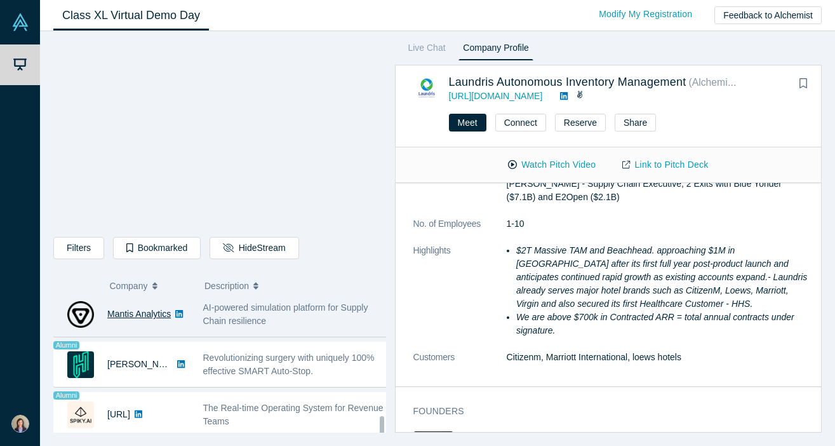
click at [138, 308] on link "Mantis Analytics" at bounding box center [138, 313] width 63 height 10
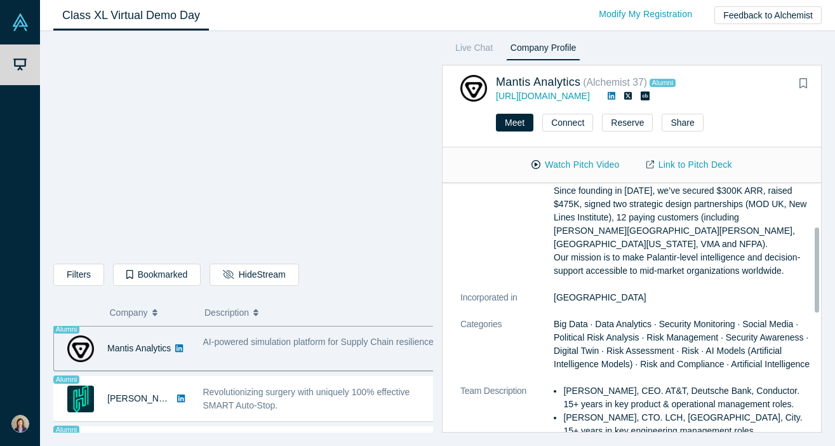
scroll to position [127, 0]
